Goal: Find specific page/section: Find specific page/section

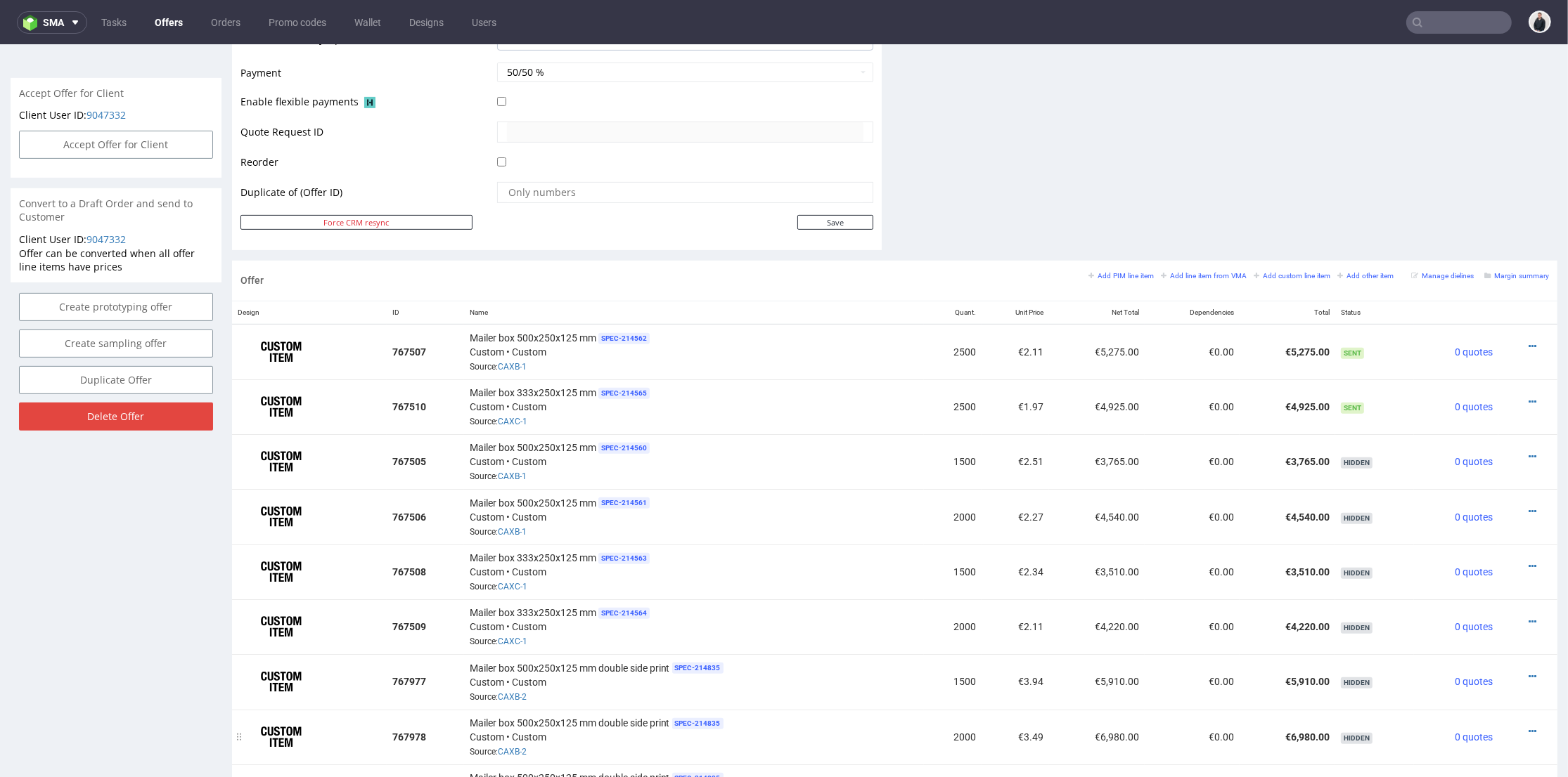
scroll to position [703, 0]
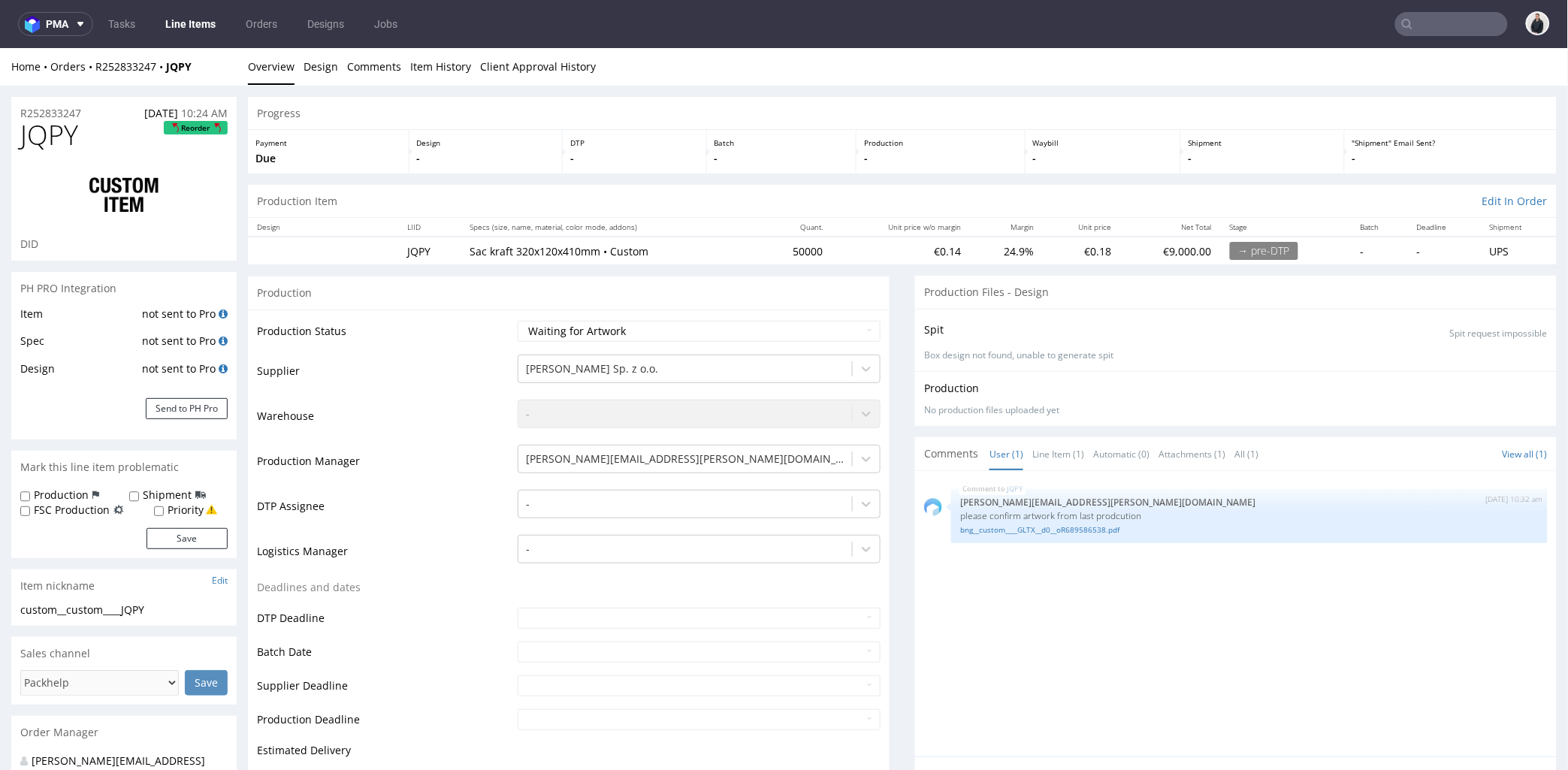
scroll to position [500, 0]
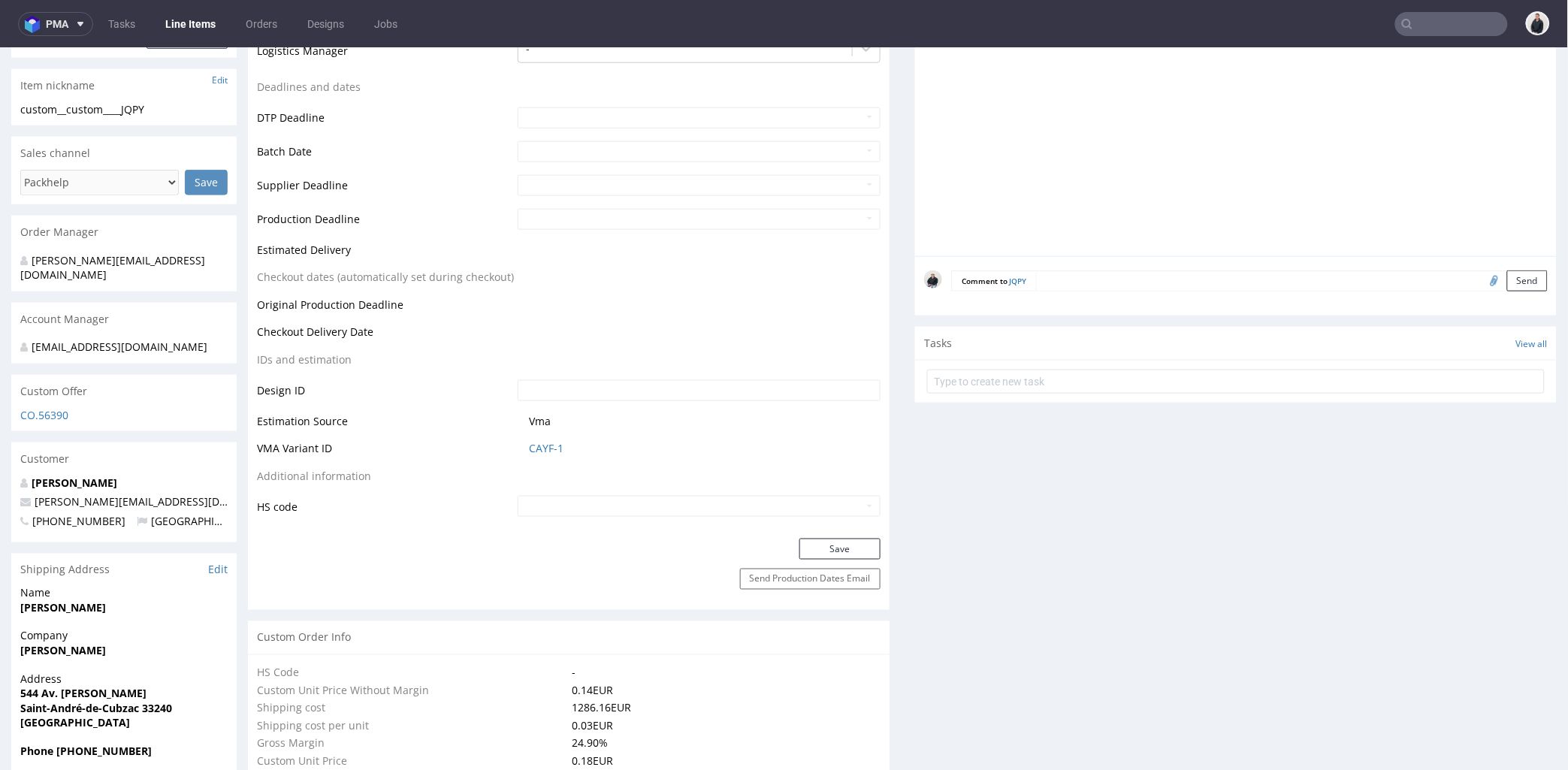
click at [75, 19] on icon at bounding box center [80, 24] width 12 height 12
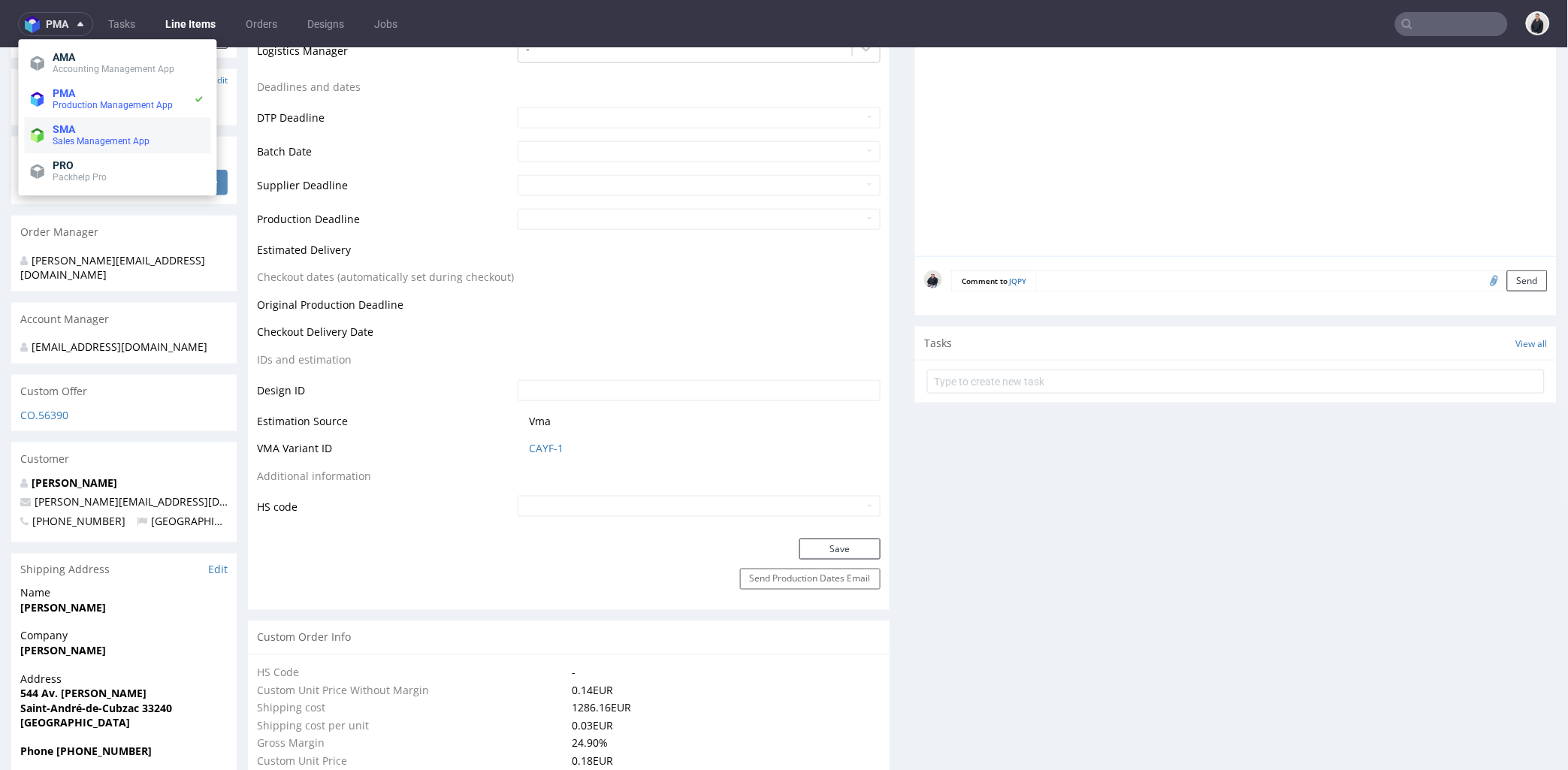
click at [108, 124] on span "SMA" at bounding box center [128, 129] width 151 height 12
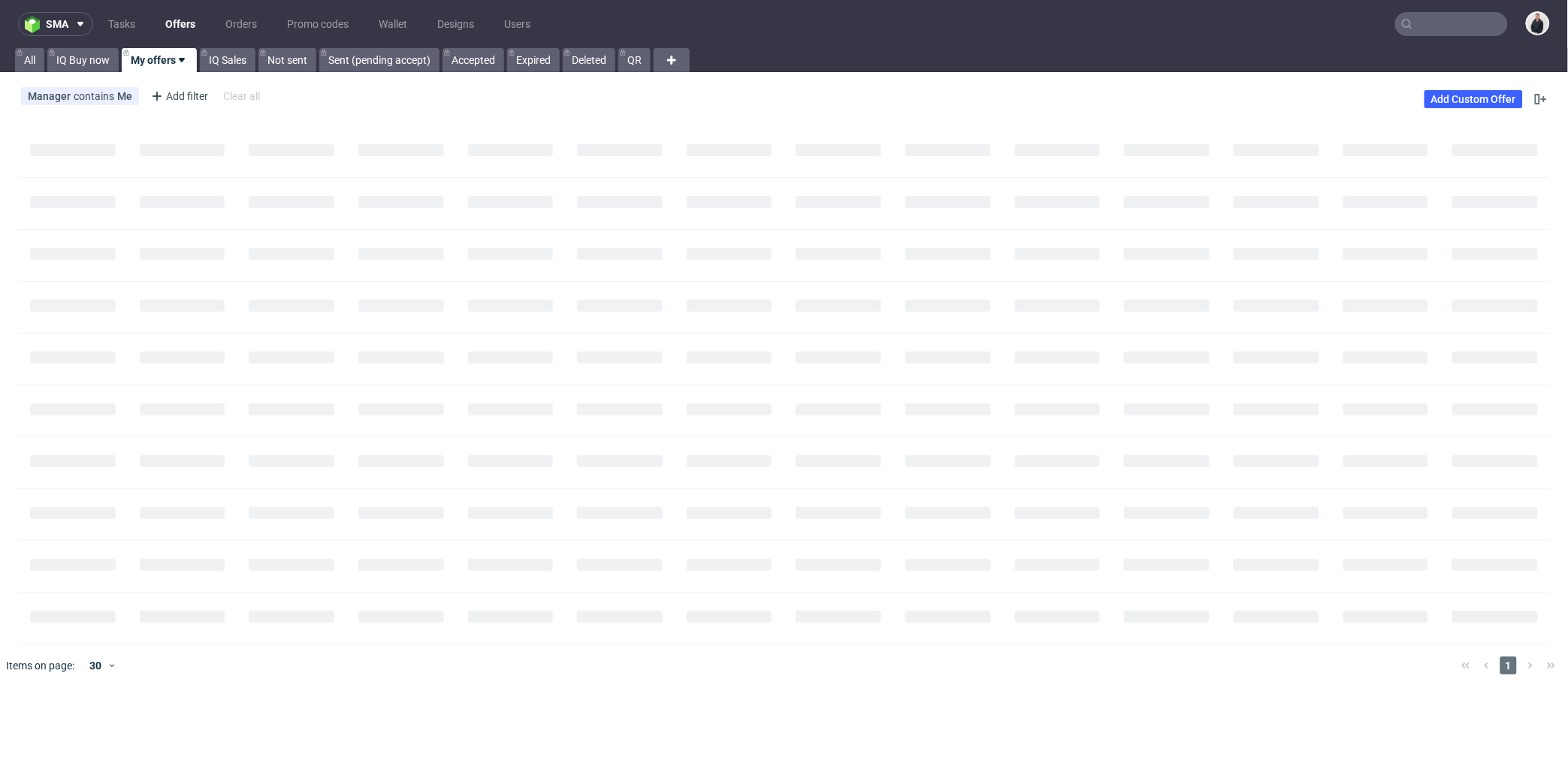
click at [178, 26] on link "Offers" at bounding box center [180, 24] width 48 height 24
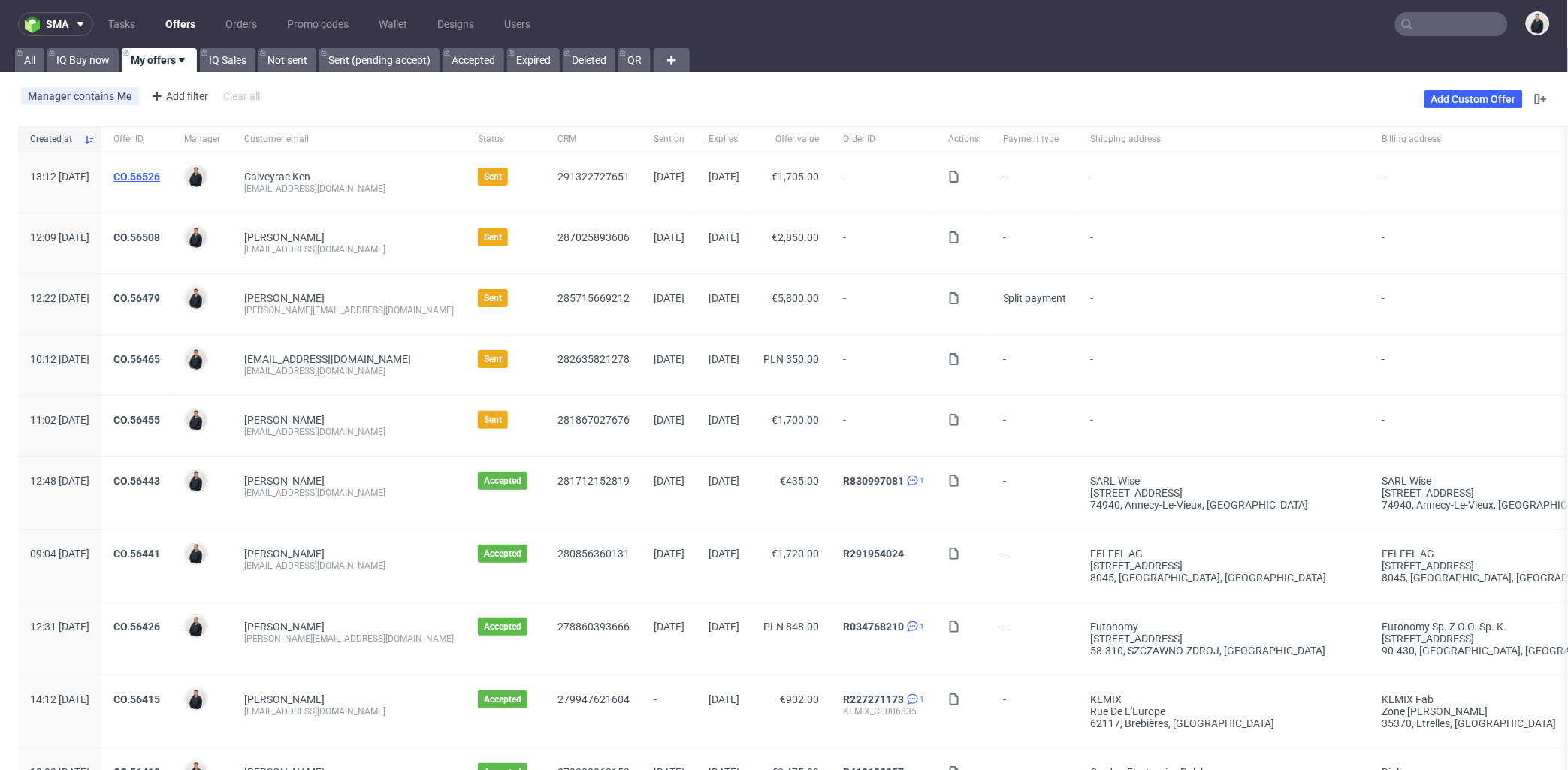
click at [160, 180] on link "CO.56526" at bounding box center [137, 176] width 47 height 12
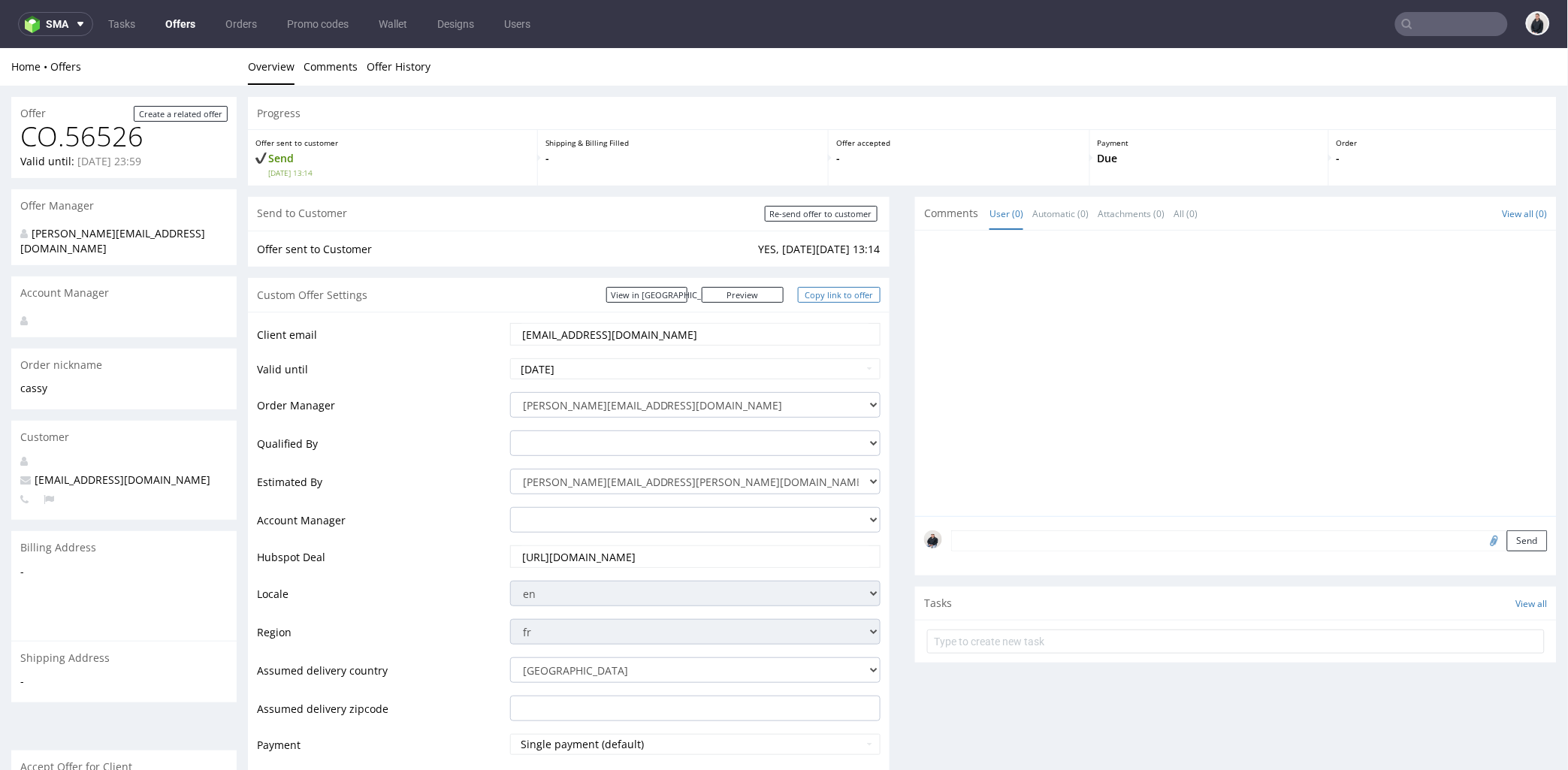
click at [838, 293] on link "Copy link to offer" at bounding box center [839, 294] width 83 height 16
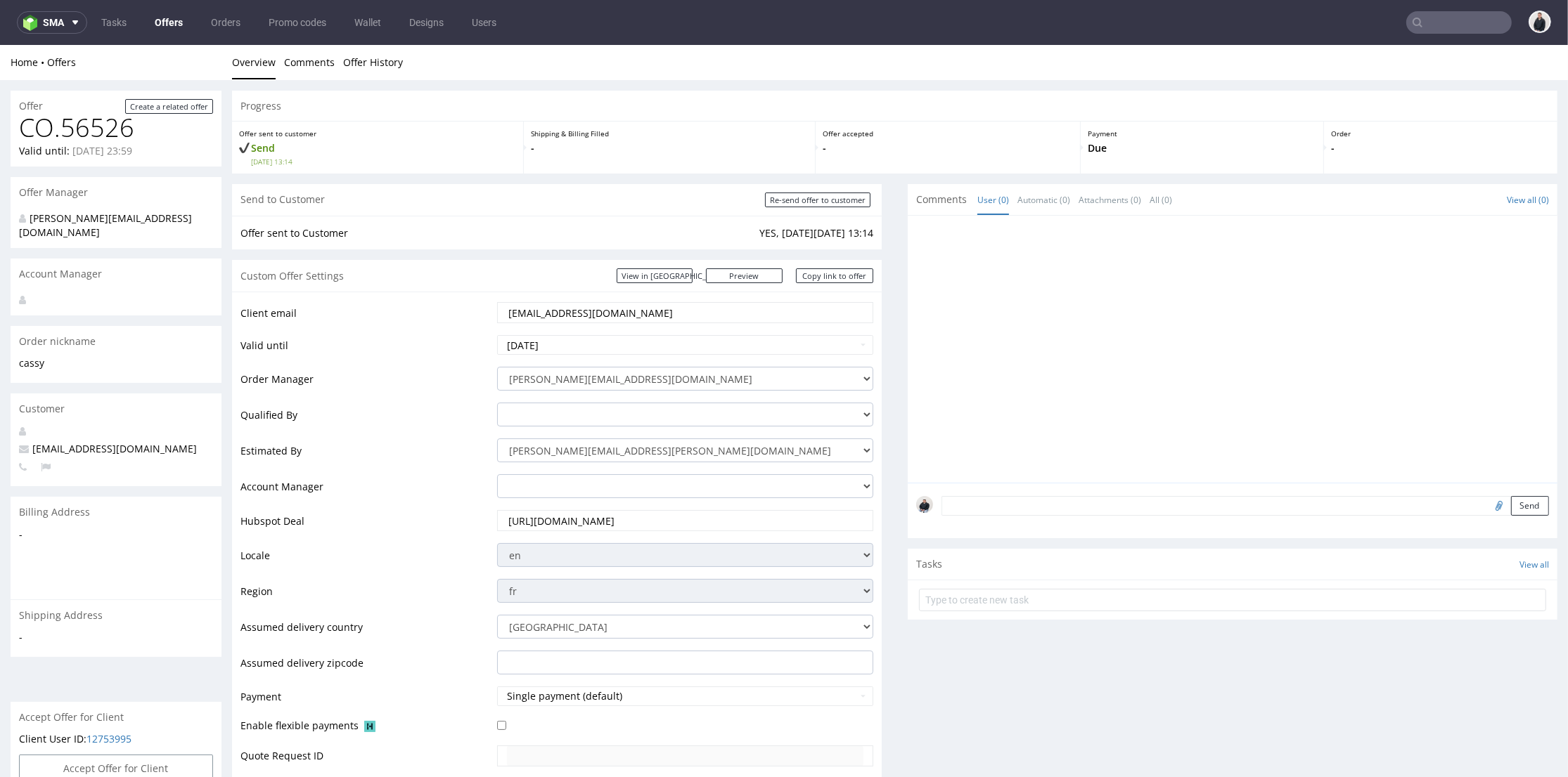
click at [1450, 21] on input "text" at bounding box center [1459, 22] width 106 height 22
paste input "nourishedcommunities.com"
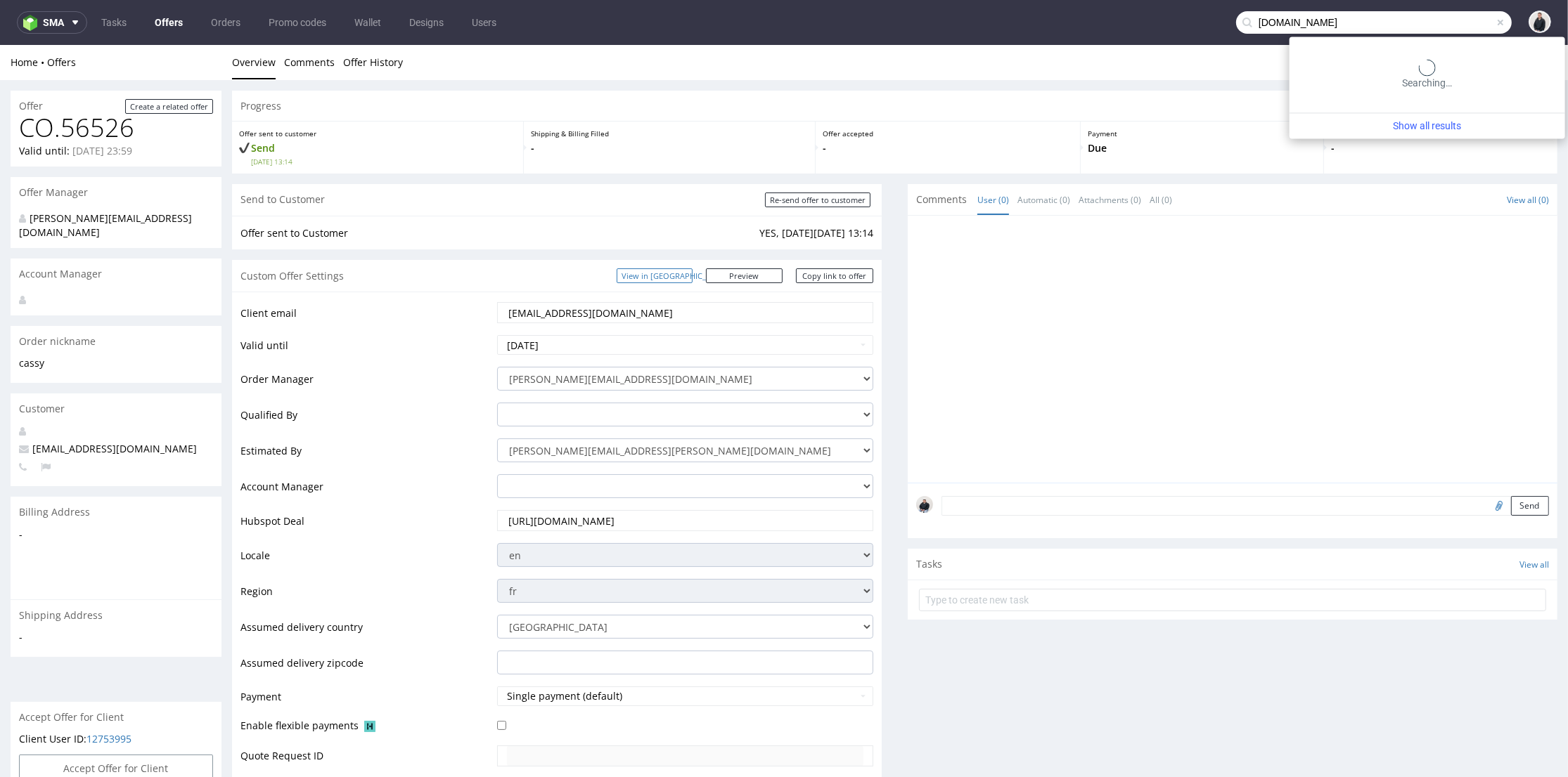
type input "nourishedcommunities.com"
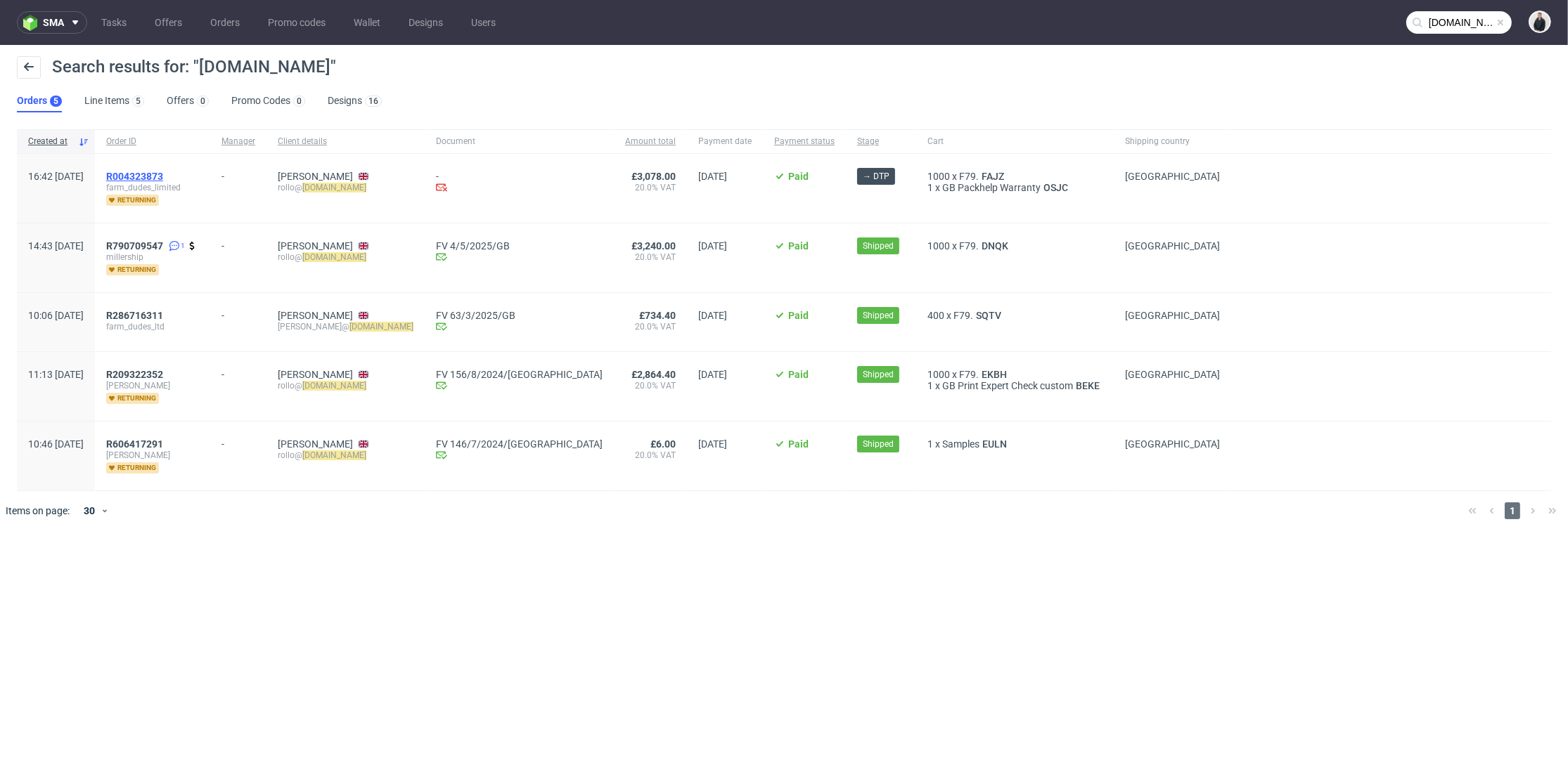
click at [163, 175] on span "R004323873" at bounding box center [135, 176] width 57 height 11
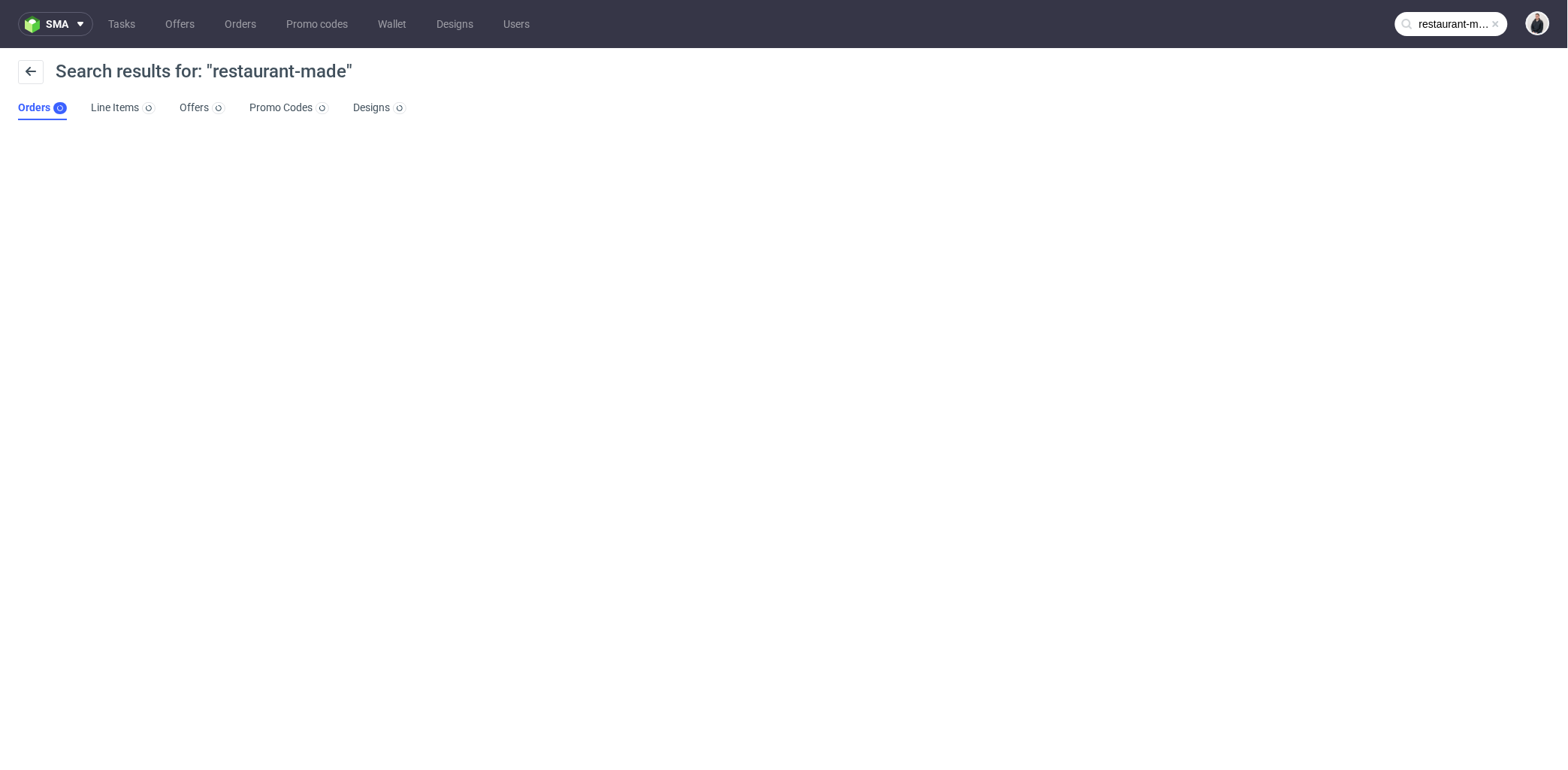
click at [1436, 19] on input "restaurant-made" at bounding box center [1452, 24] width 113 height 24
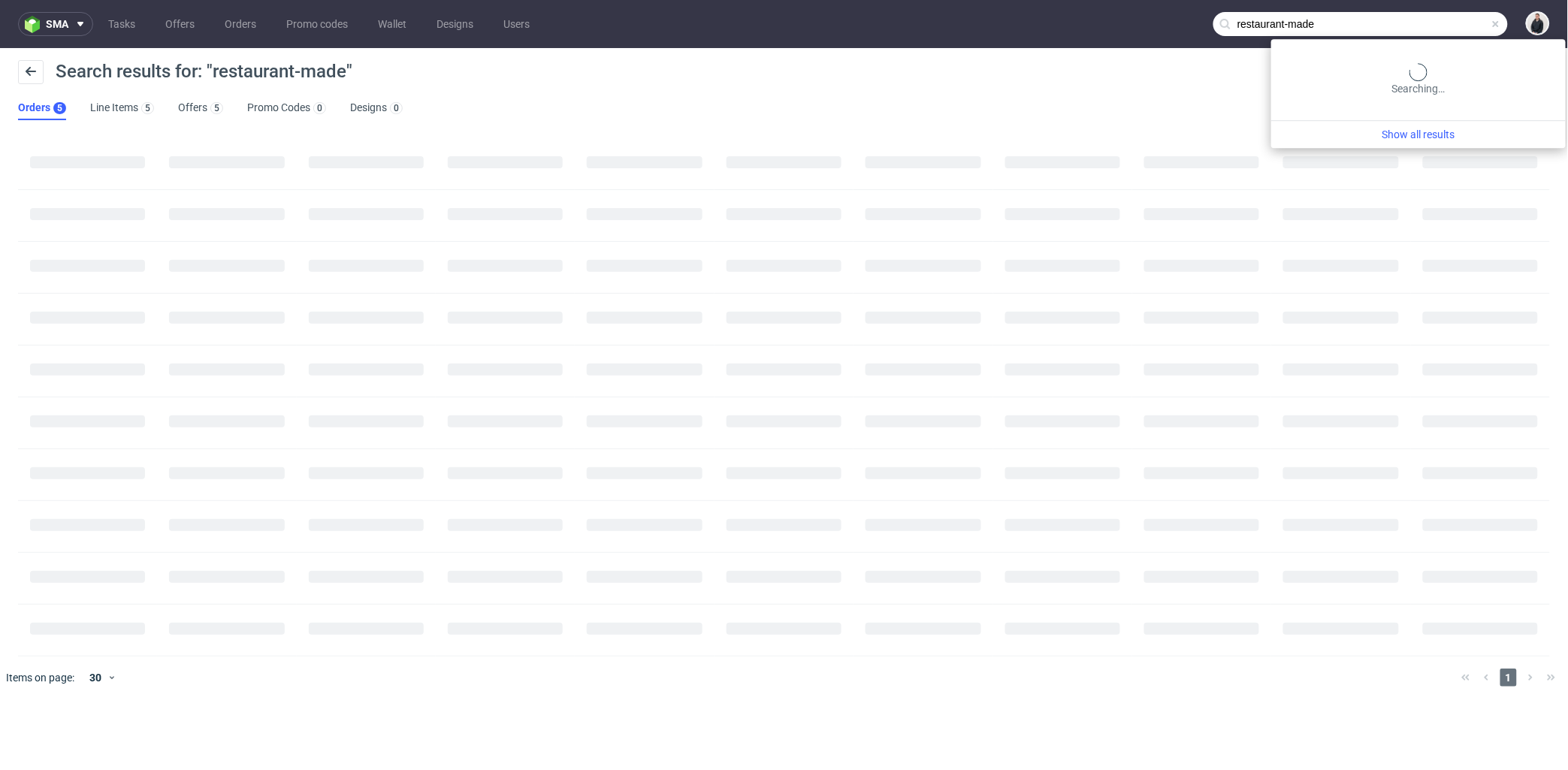
paste input "[PERSON_NAME][EMAIL_ADDRESS][DOMAIN_NAME]"
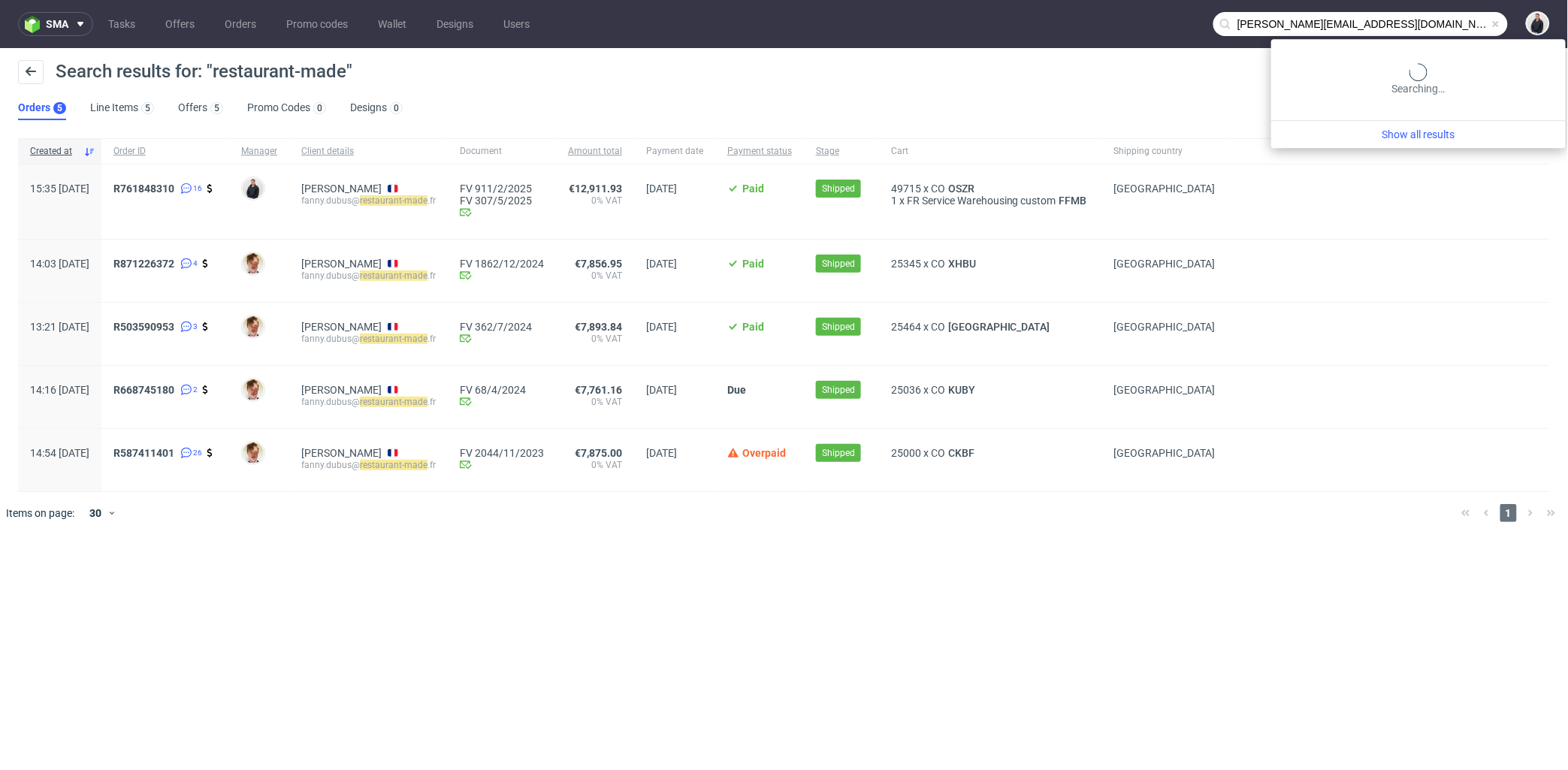
type input "[PERSON_NAME][EMAIL_ADDRESS][DOMAIN_NAME]"
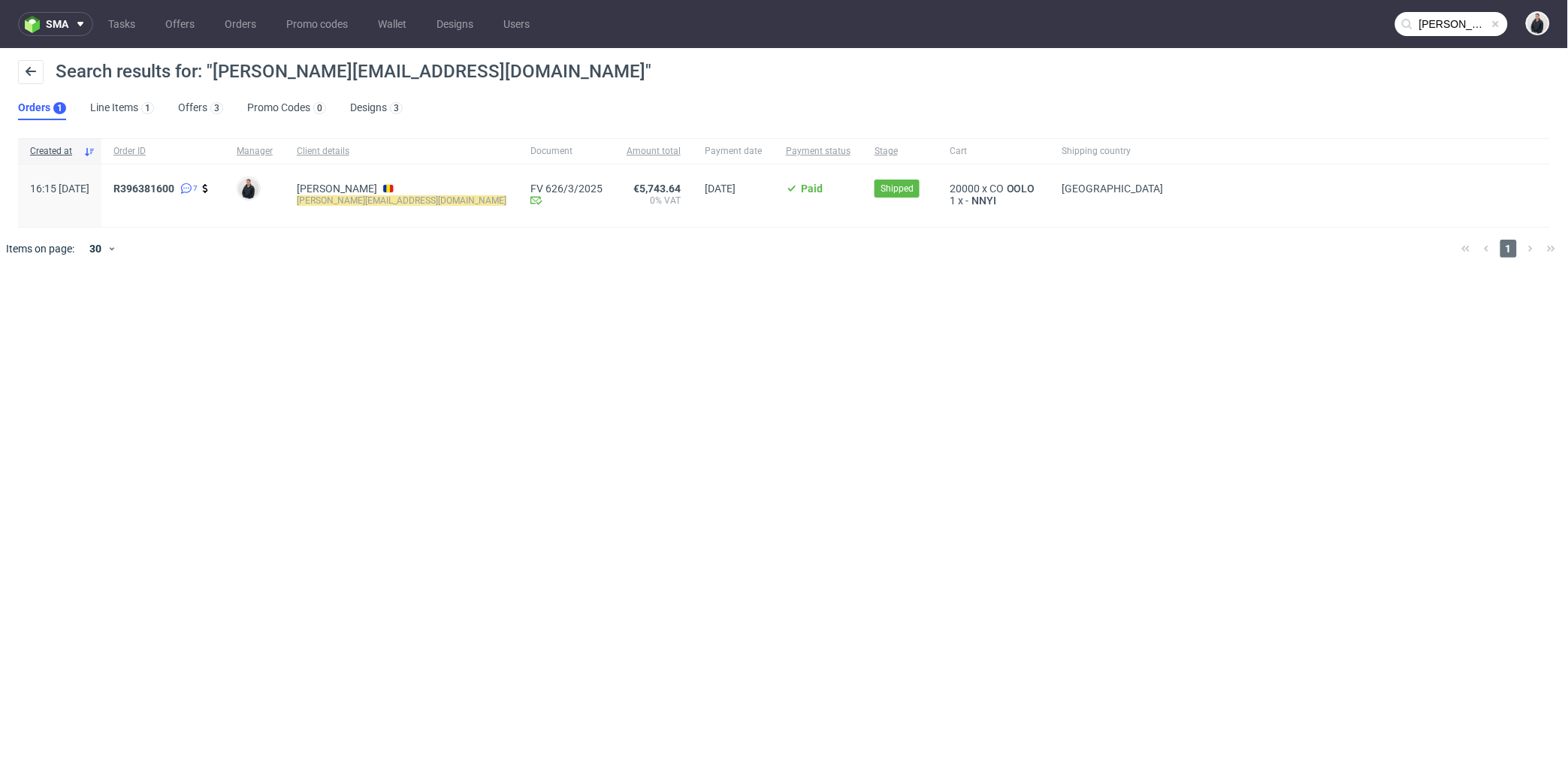
drag, startPoint x: 203, startPoint y: 103, endPoint x: 231, endPoint y: 128, distance: 37.5
click at [203, 101] on link "Offers 3" at bounding box center [201, 108] width 45 height 24
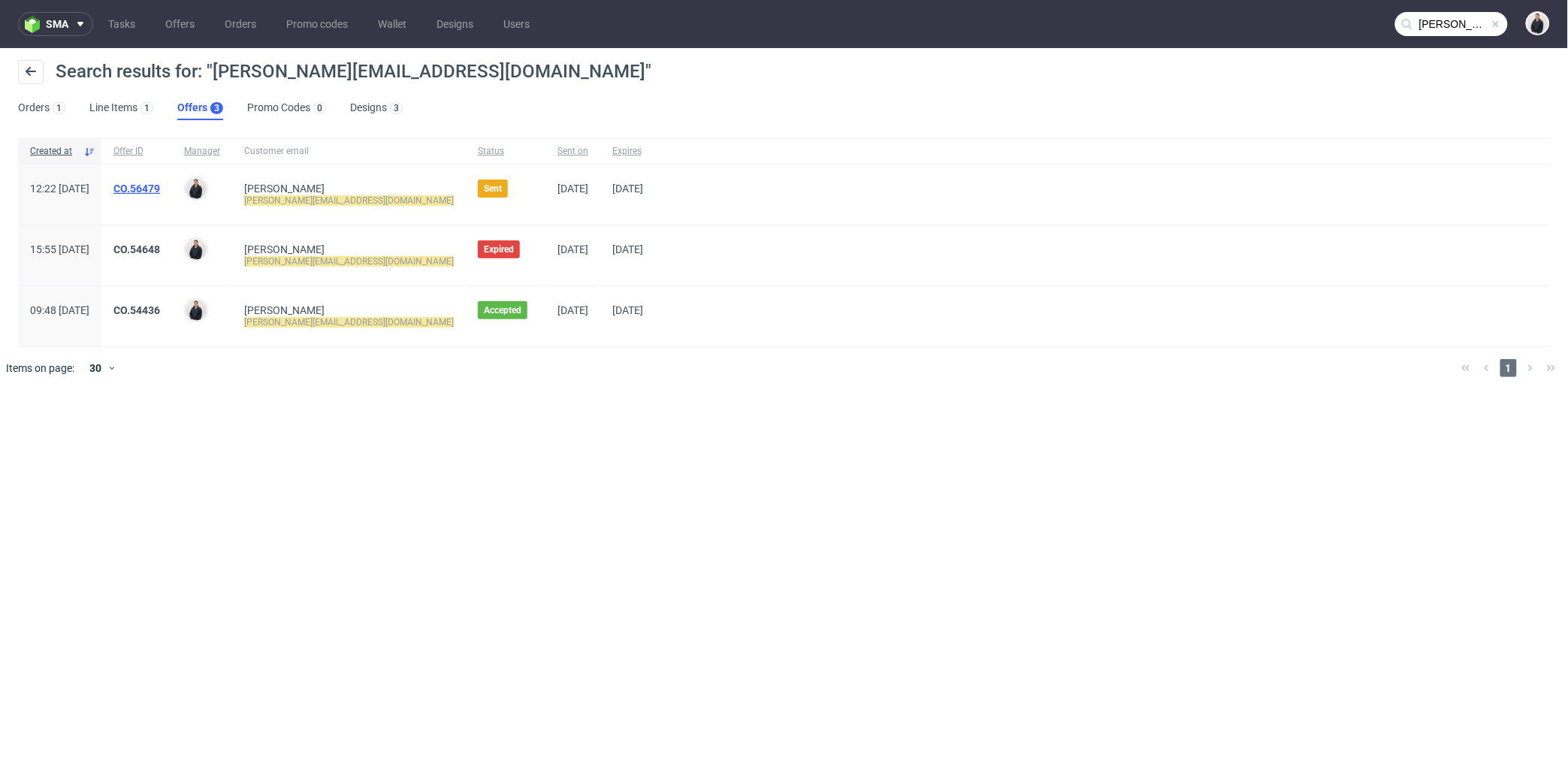
click at [160, 184] on link "CO.56479" at bounding box center [137, 188] width 47 height 12
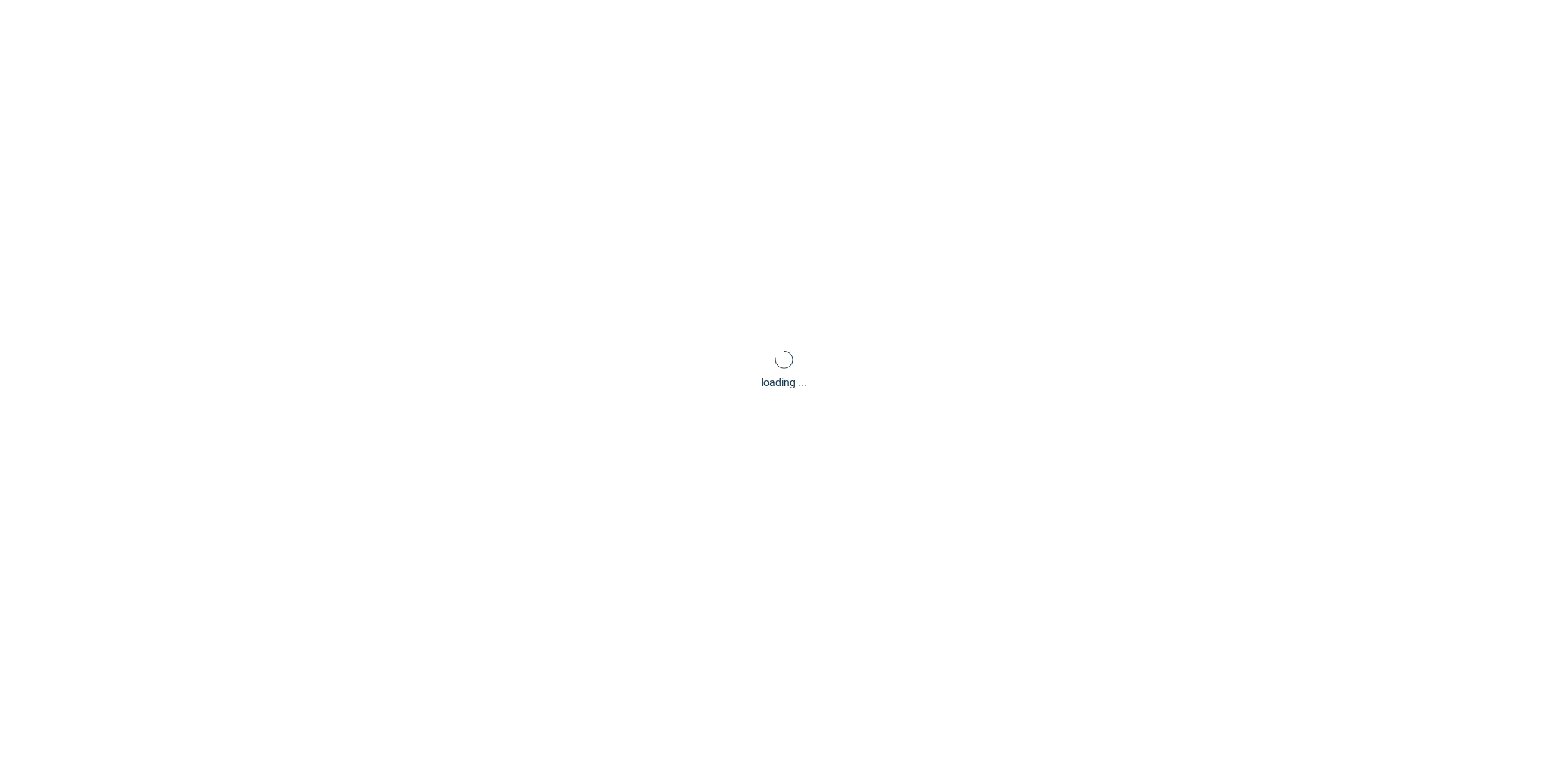
scroll to position [4, 0]
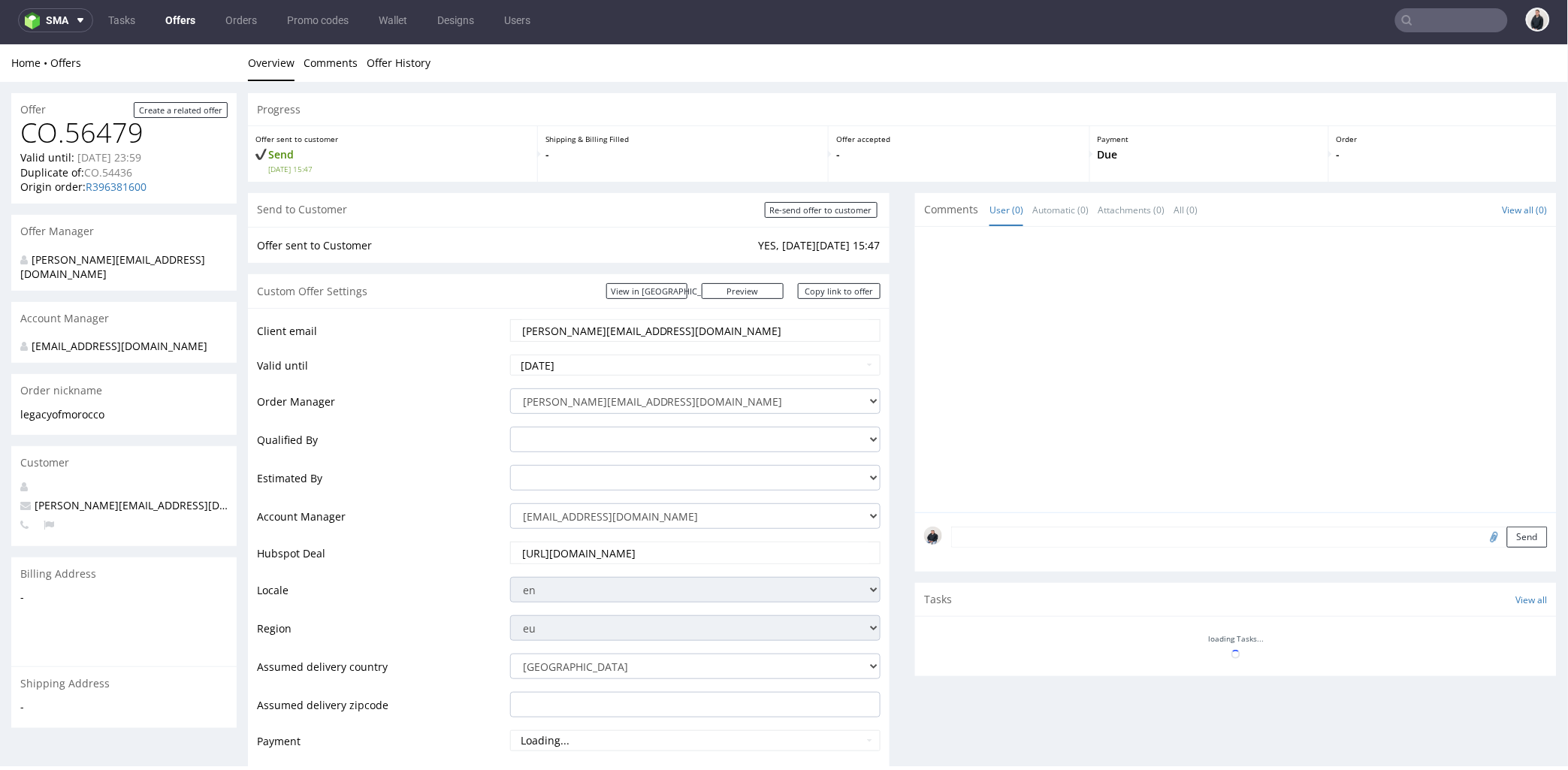
click at [684, 555] on input "https://app-eu1.hubspot.com/contacts/25600958/record/0-3/285715669212" at bounding box center [695, 552] width 349 height 21
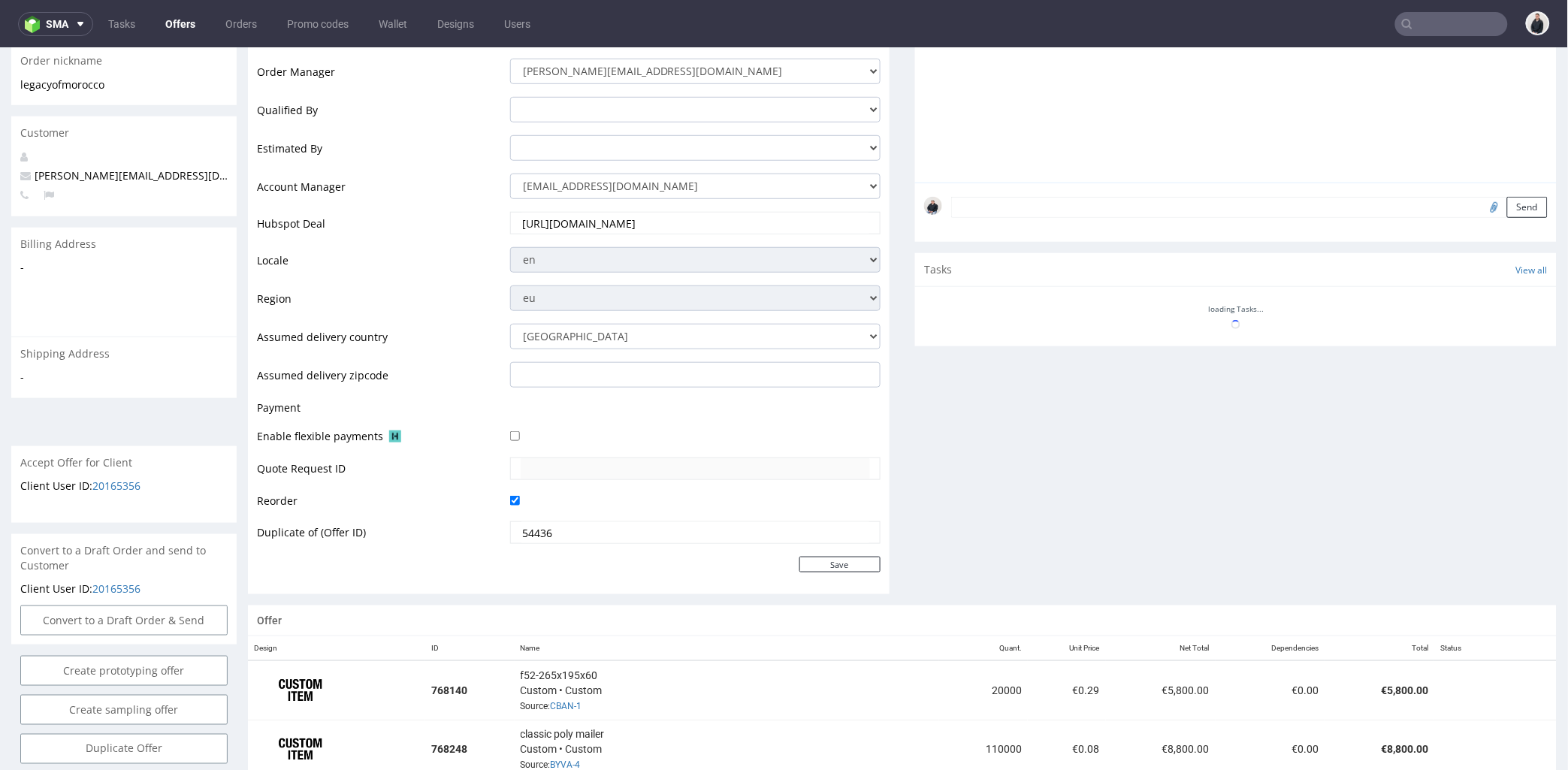
scroll to position [667, 0]
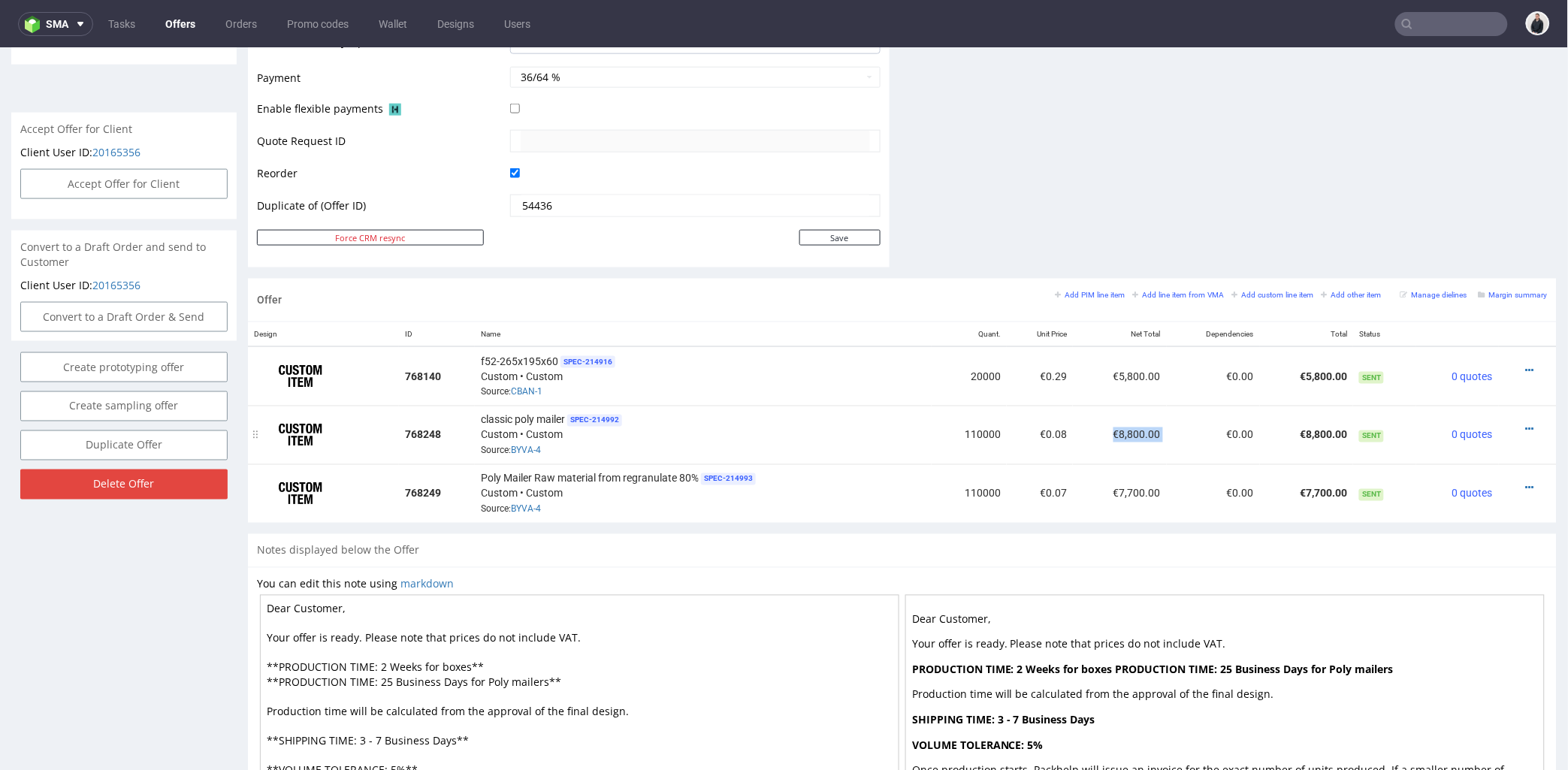
drag, startPoint x: 1098, startPoint y: 434, endPoint x: 1148, endPoint y: 433, distance: 50.0
click at [1148, 433] on tr "768248 classic poly mailer SPEC- 214992 Custom • Custom Source: BYVA-4 110000 €…" at bounding box center [902, 435] width 1309 height 59
copy td "€8,800.00"
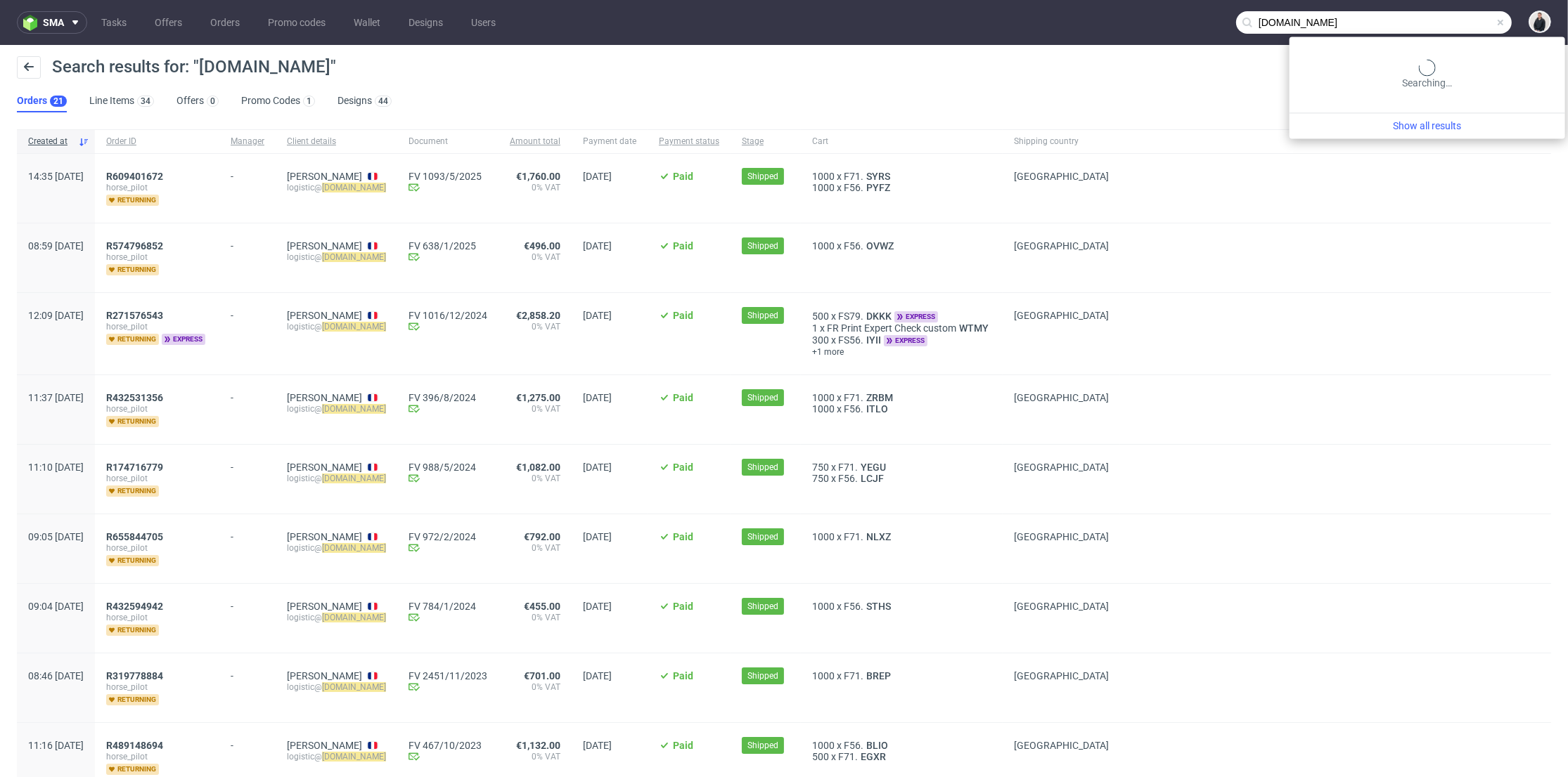
click at [1447, 18] on input "horsepilot.com" at bounding box center [1374, 22] width 276 height 22
paste input "tempetedelouest.fr"
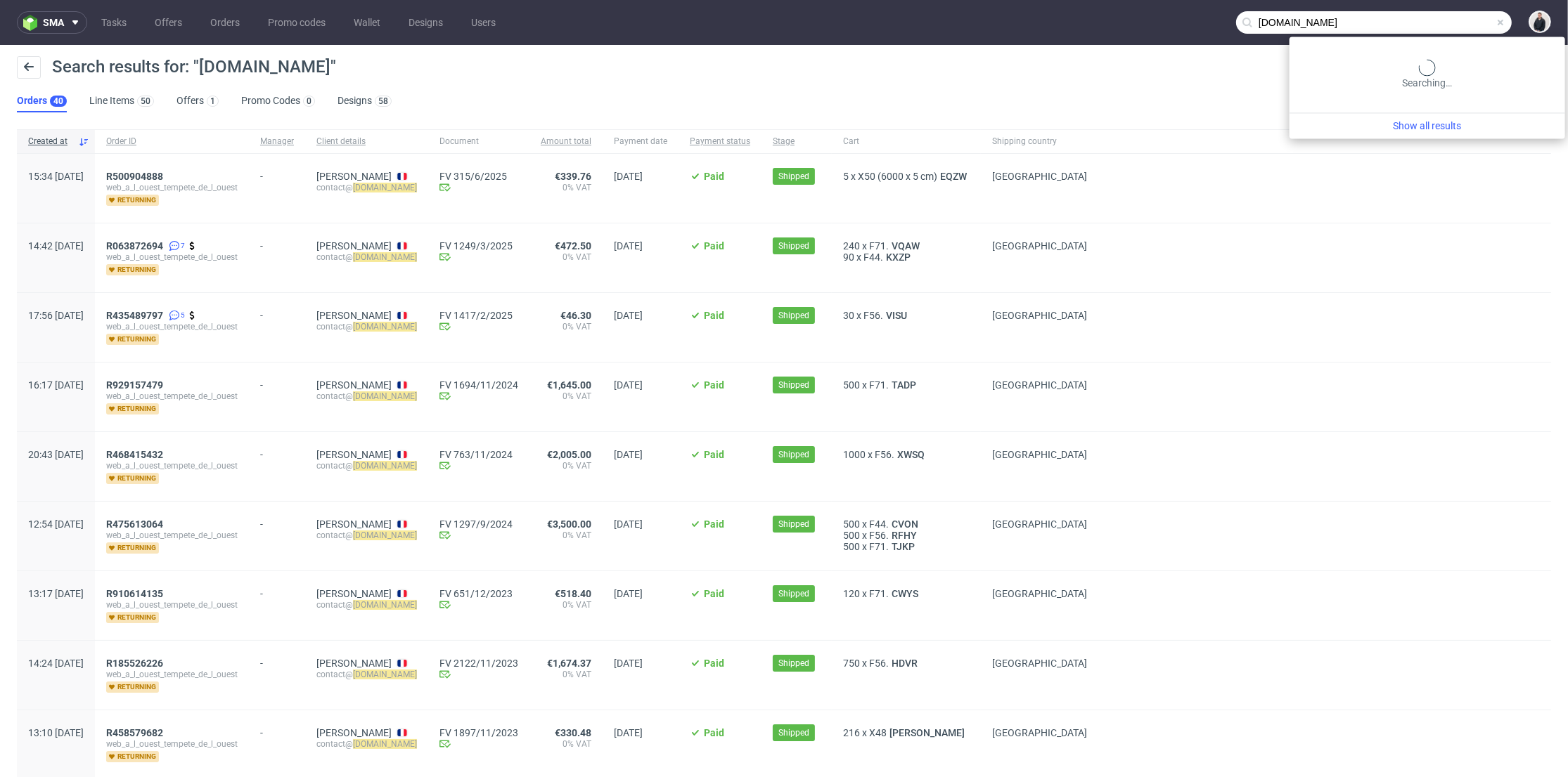
click at [1459, 18] on input "tempetedelouest.fr" at bounding box center [1374, 22] width 276 height 22
paste input "lafaurieparis.com"
type input "lafaurieparis.com"
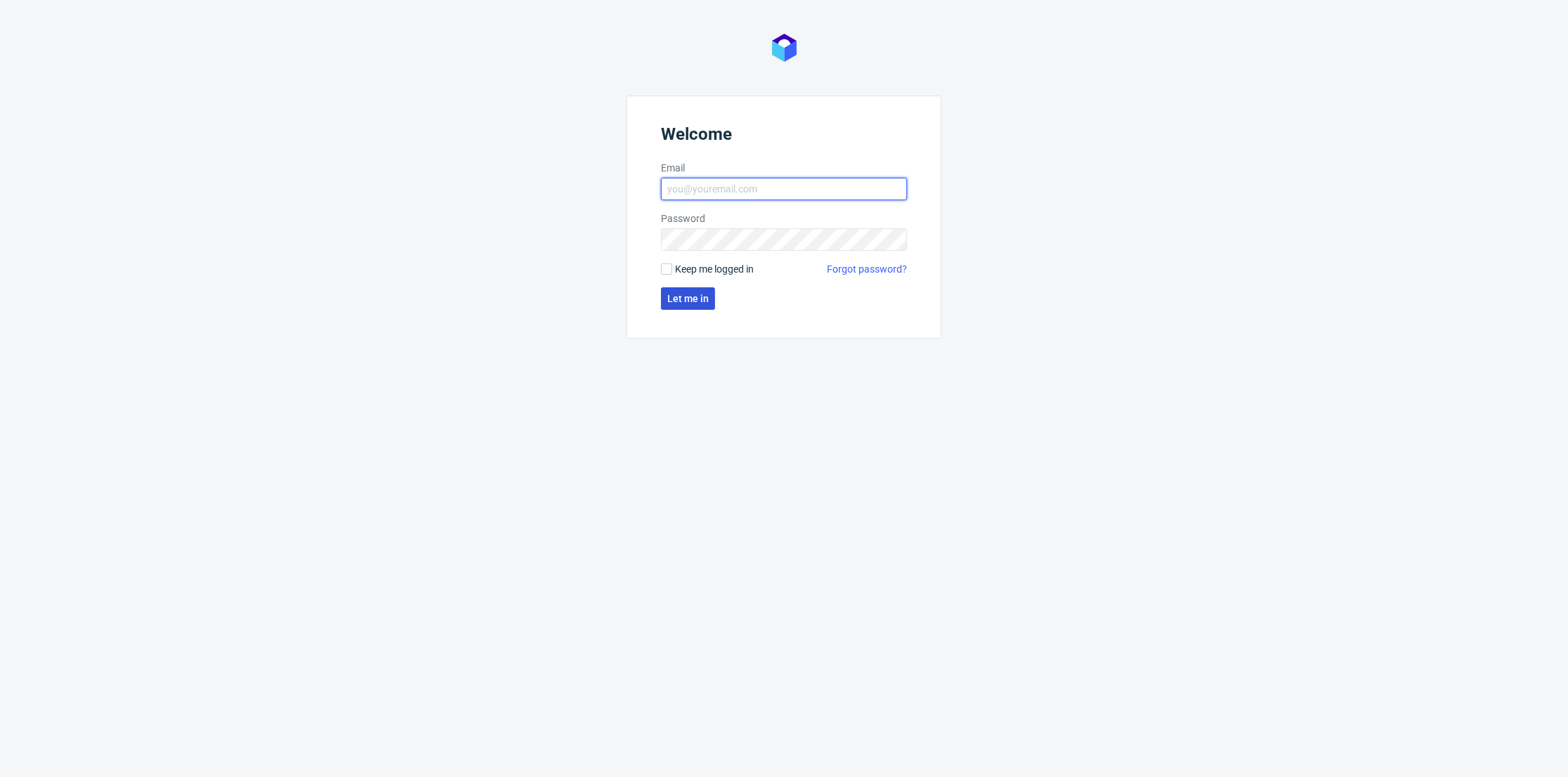
type input "[PERSON_NAME][EMAIL_ADDRESS][DOMAIN_NAME]"
click at [707, 289] on button "Let me in" at bounding box center [688, 298] width 54 height 22
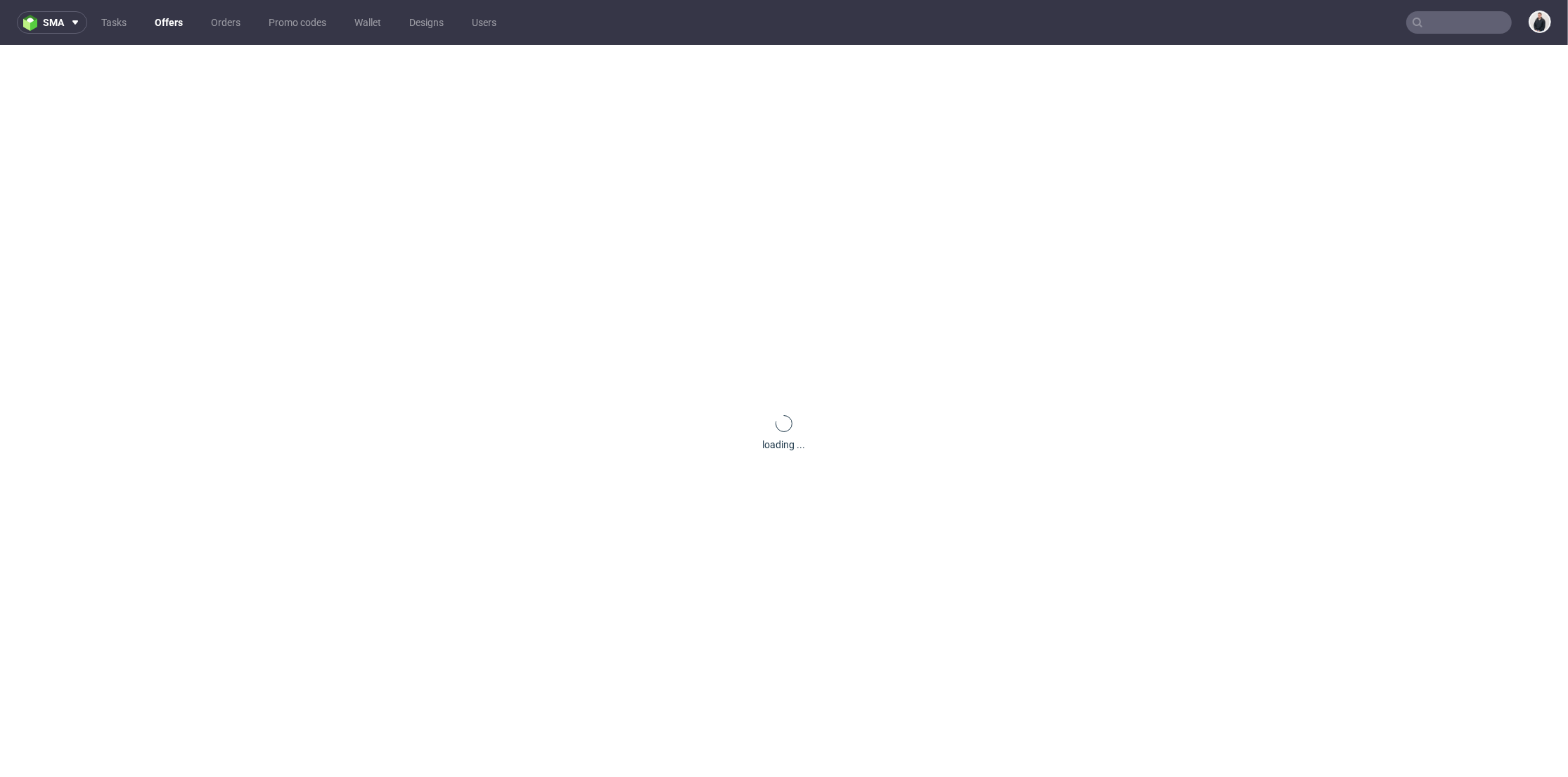
click at [167, 21] on link "Offers" at bounding box center [169, 22] width 45 height 22
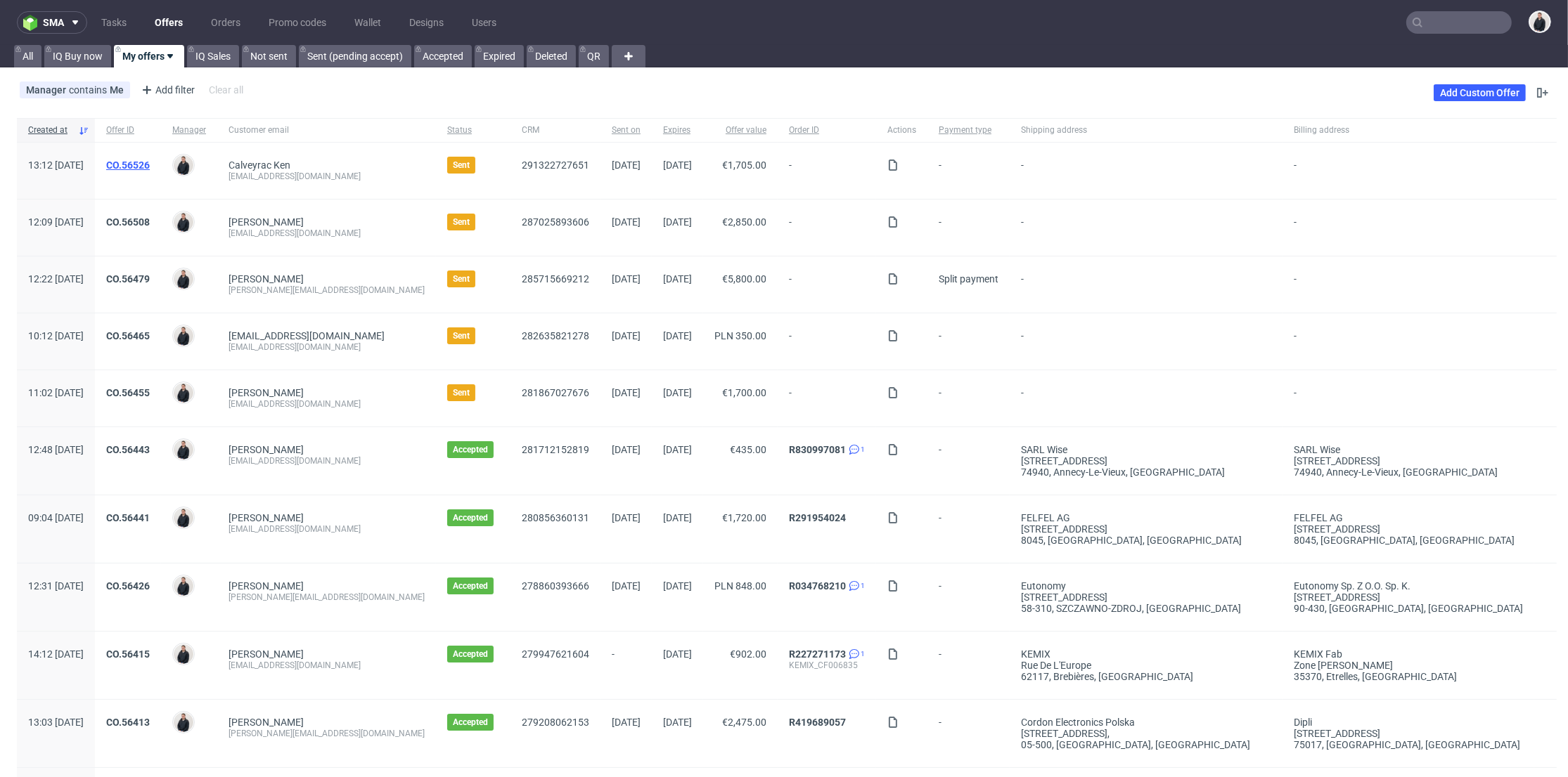
click at [150, 167] on link "CO.56526" at bounding box center [128, 165] width 44 height 11
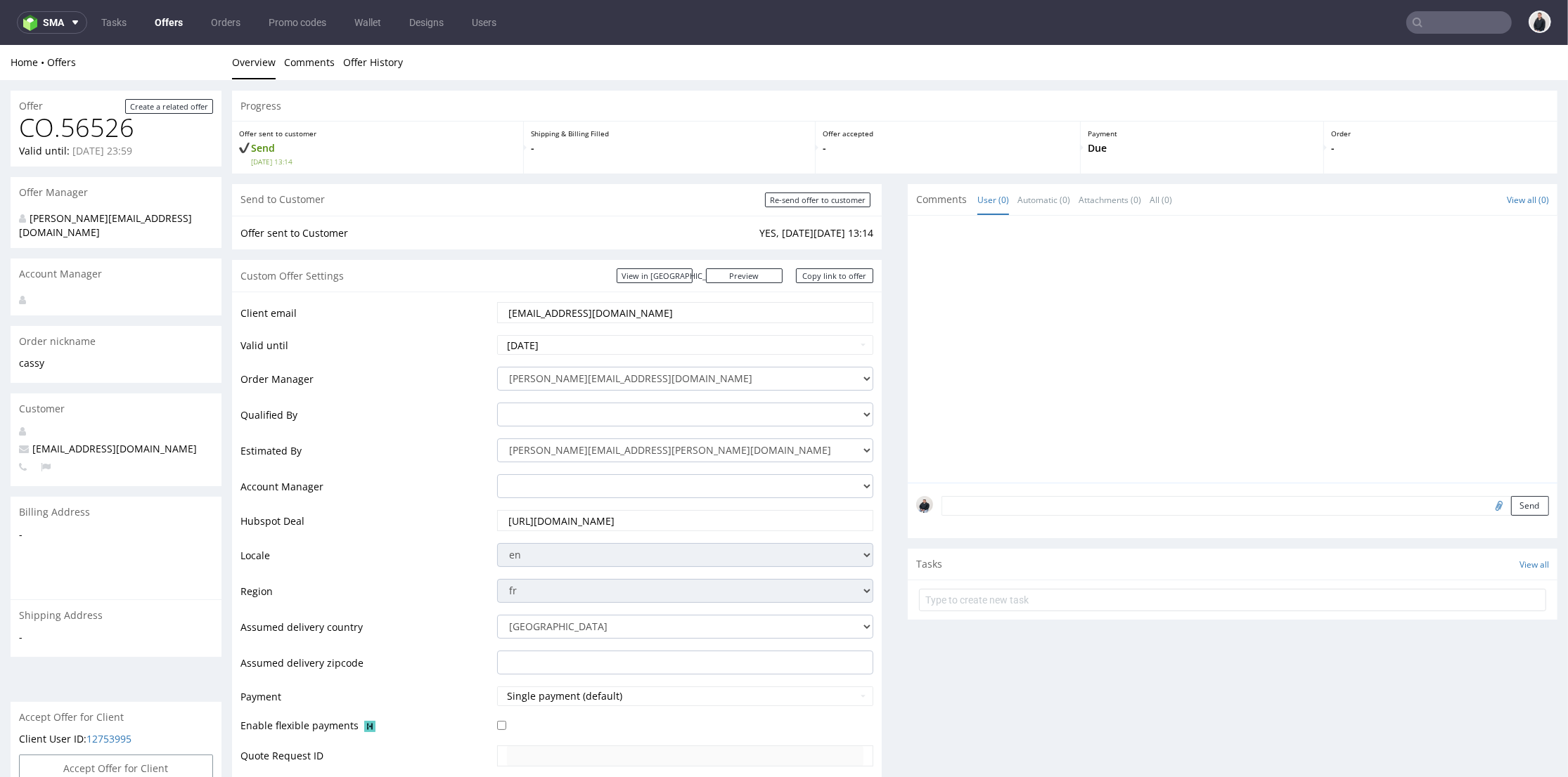
click at [165, 26] on link "Offers" at bounding box center [169, 22] width 45 height 22
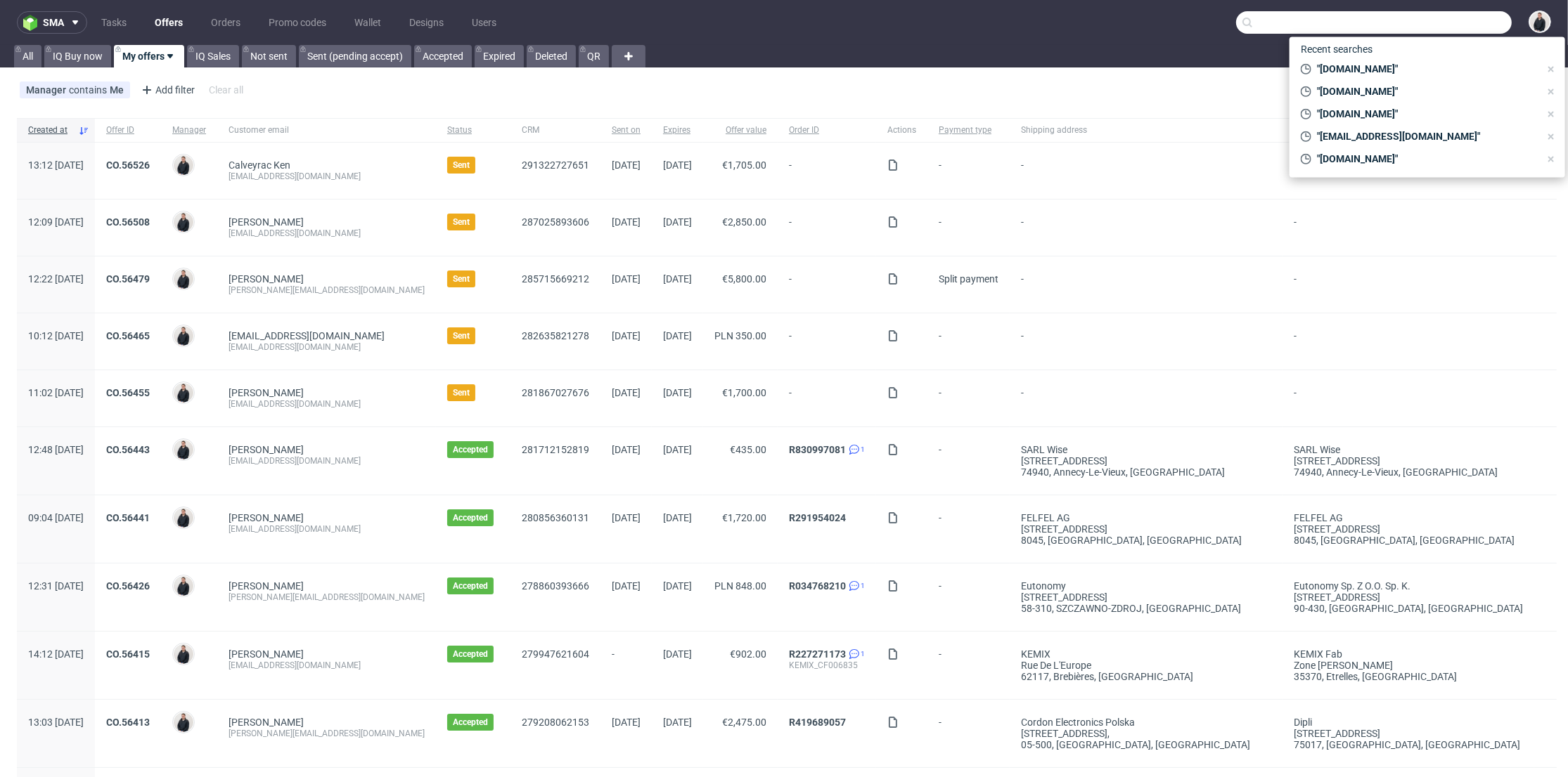
click at [1433, 21] on input "text" at bounding box center [1374, 22] width 276 height 22
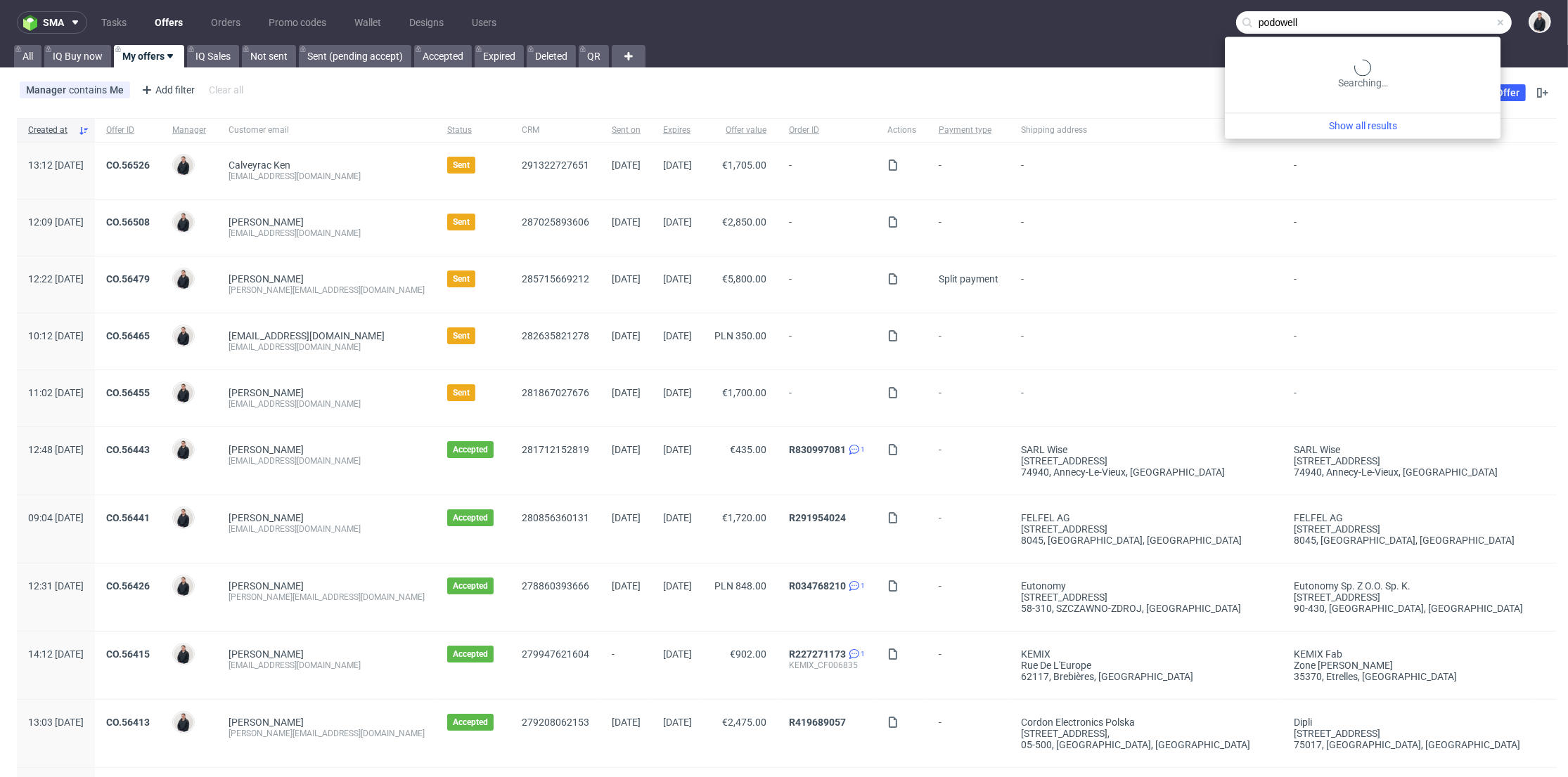
type input "podowell"
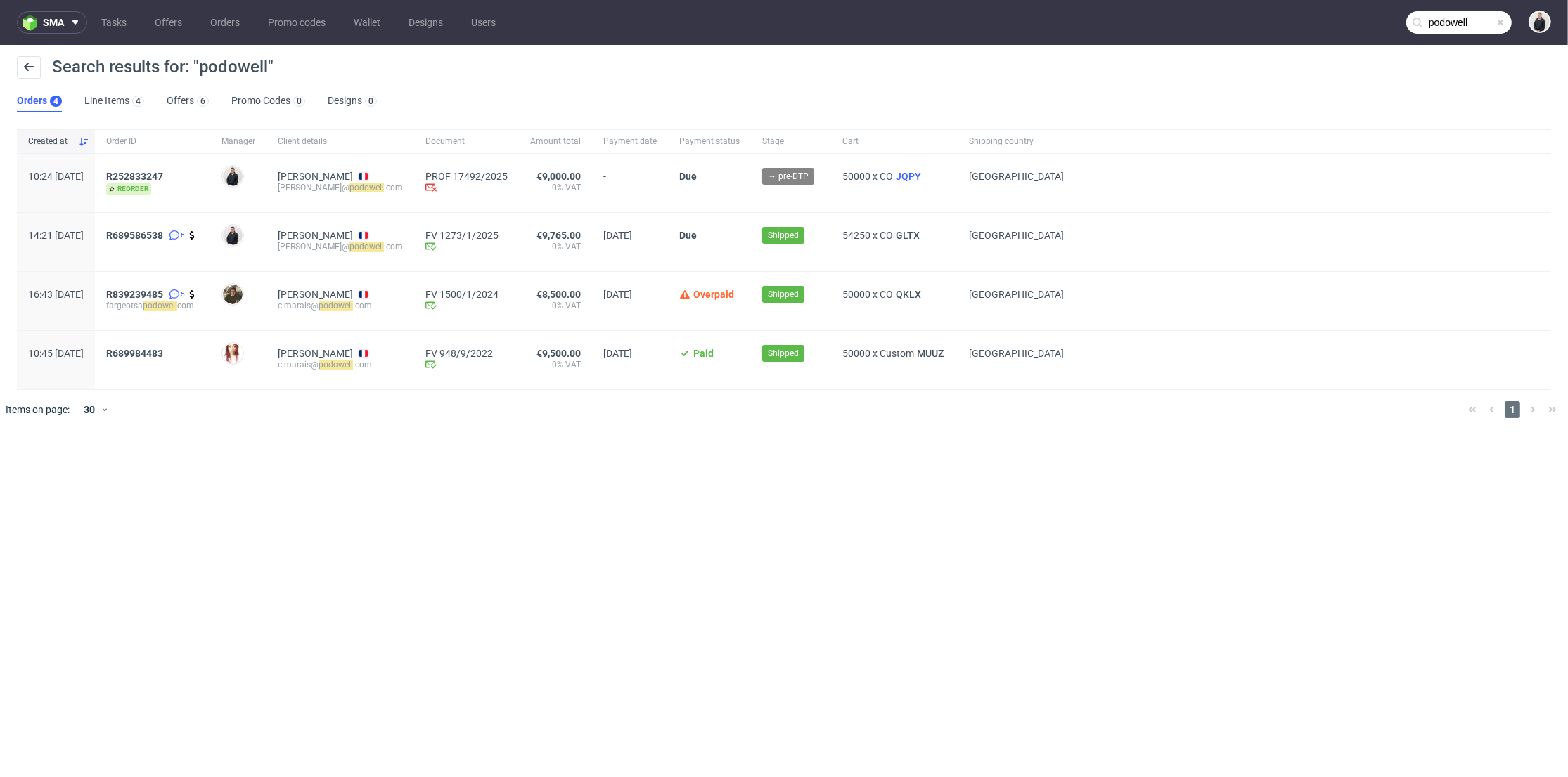
click at [922, 176] on span "JQPY" at bounding box center [908, 176] width 31 height 11
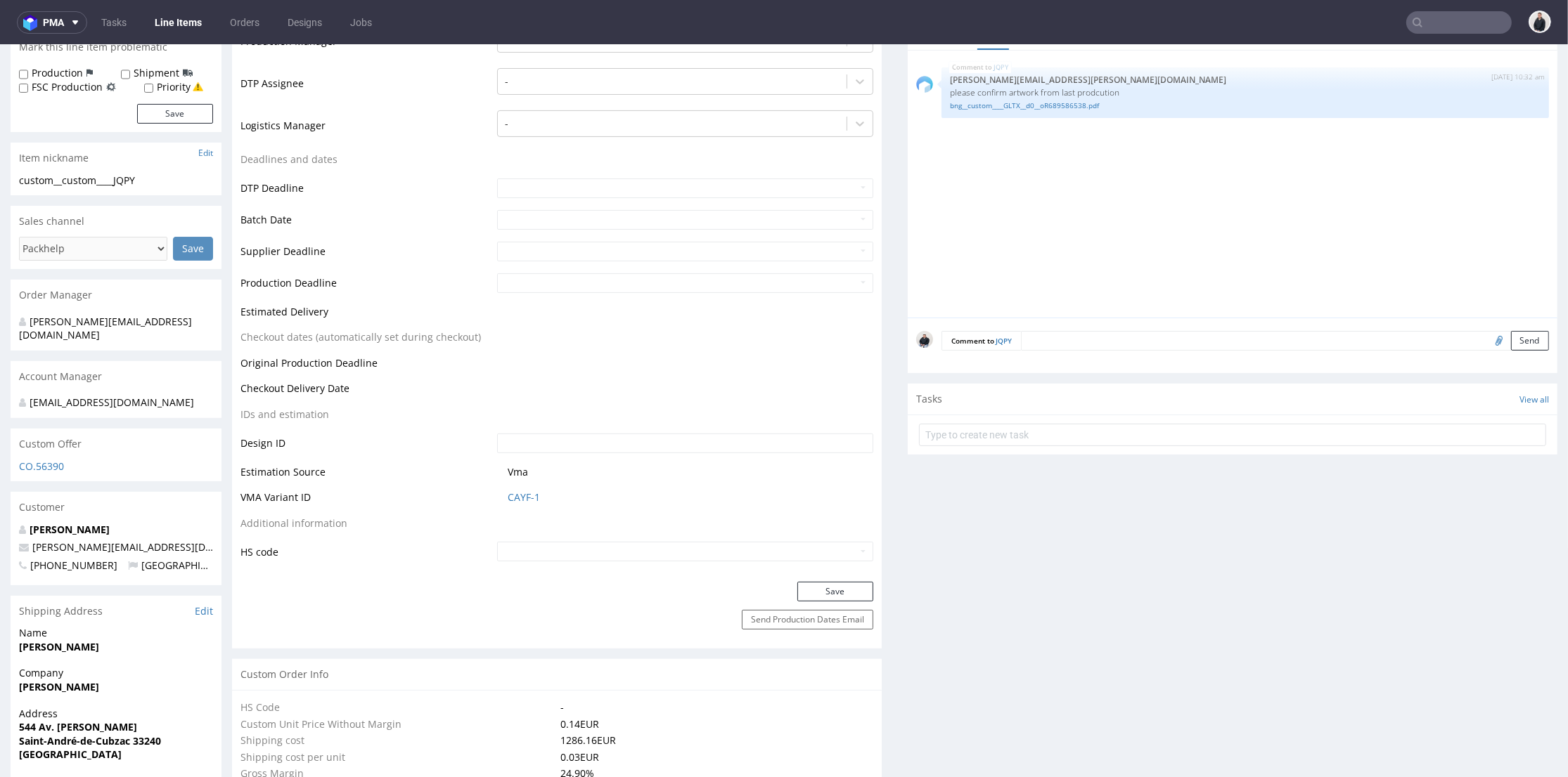
scroll to position [468, 0]
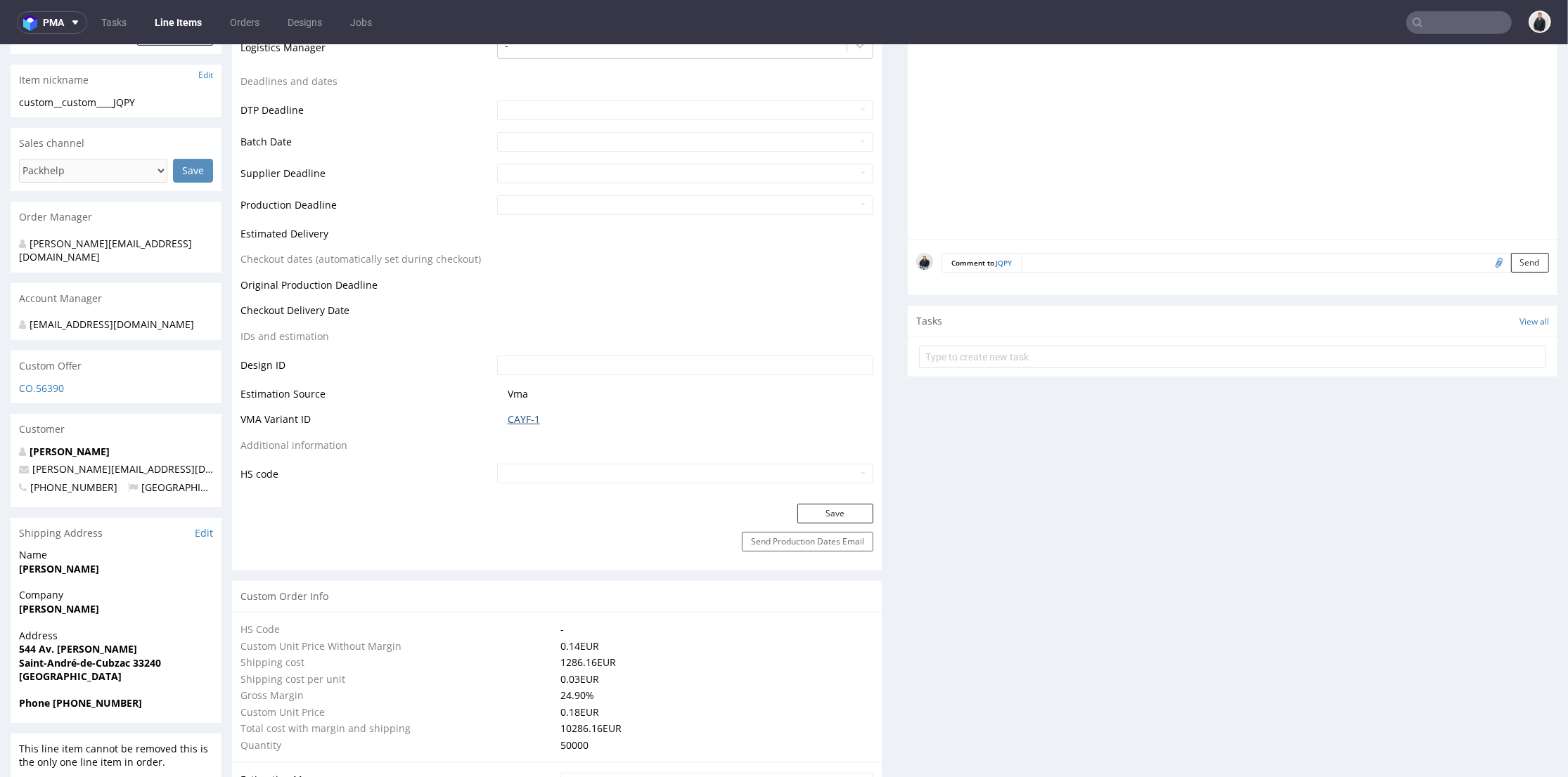
click at [521, 413] on link "CAYF-1" at bounding box center [524, 420] width 32 height 14
